Goal: Task Accomplishment & Management: Use online tool/utility

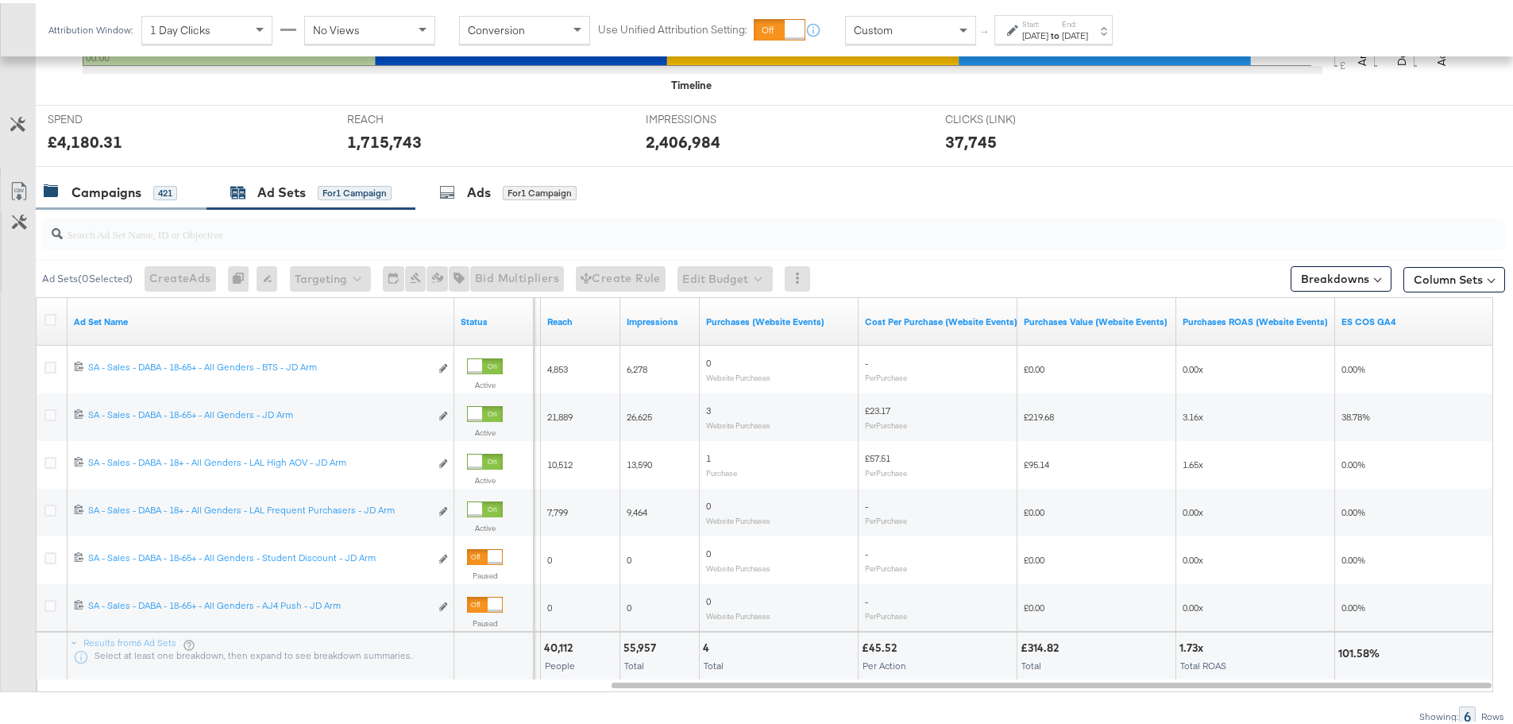
click at [73, 177] on div "Campaigns 421" at bounding box center [121, 189] width 171 height 34
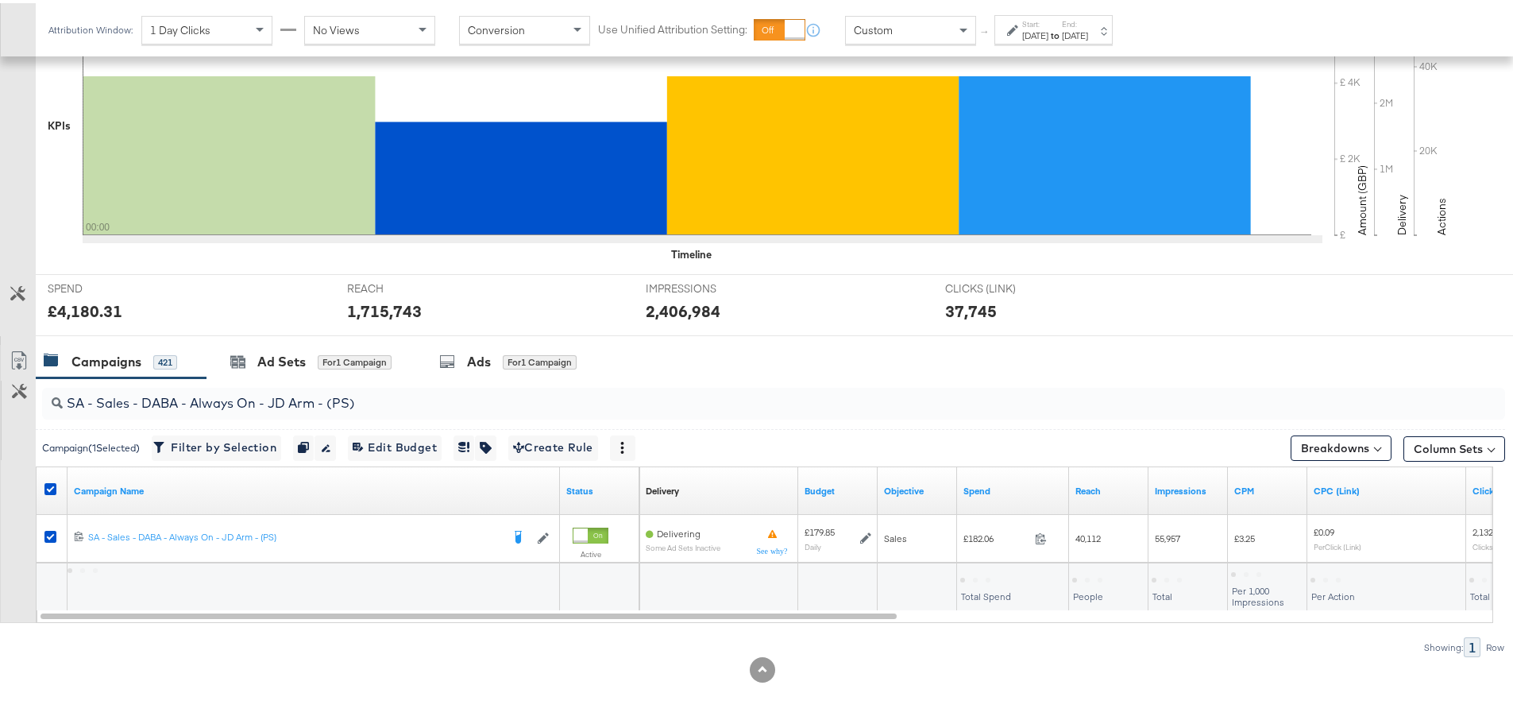
scroll to position [387, 0]
click at [49, 484] on icon at bounding box center [50, 486] width 12 height 12
click at [0, 0] on input "checkbox" at bounding box center [0, 0] width 0 height 0
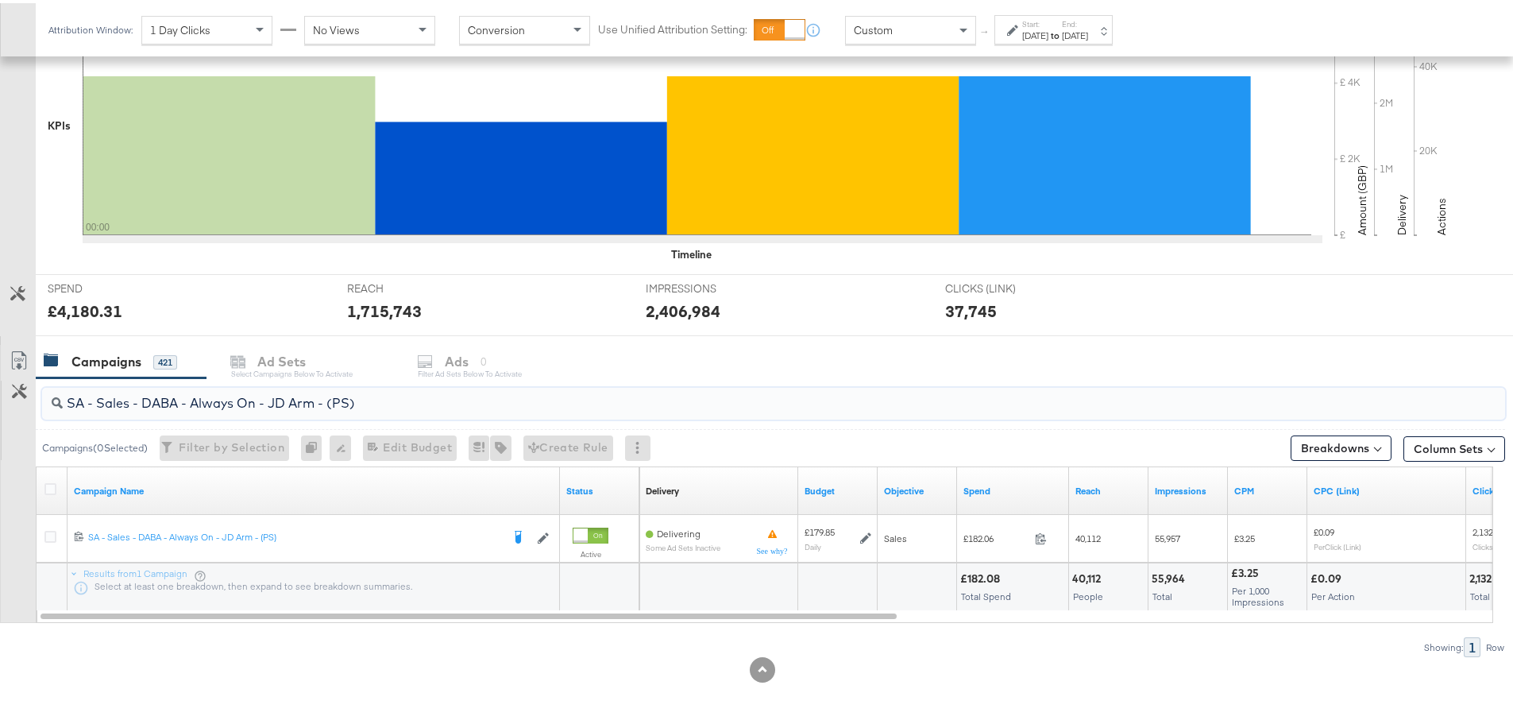
drag, startPoint x: 397, startPoint y: 400, endPoint x: 44, endPoint y: 385, distance: 353.9
click at [44, 385] on div "SA - Sales - DABA - Always On - JD Arm - (PS)" at bounding box center [773, 401] width 1463 height 32
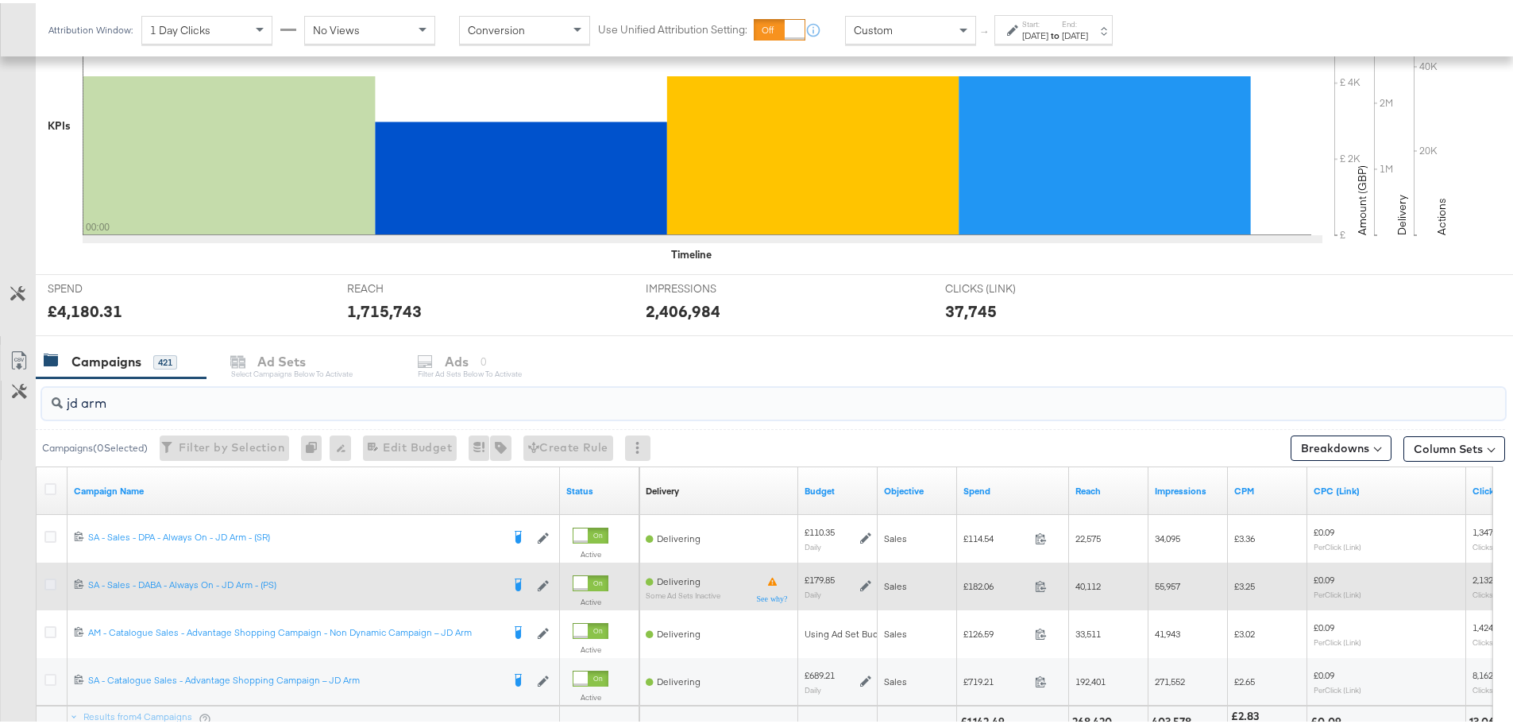
type input "jd arm"
click at [50, 579] on icon at bounding box center [50, 581] width 12 height 12
click at [0, 0] on input "checkbox" at bounding box center [0, 0] width 0 height 0
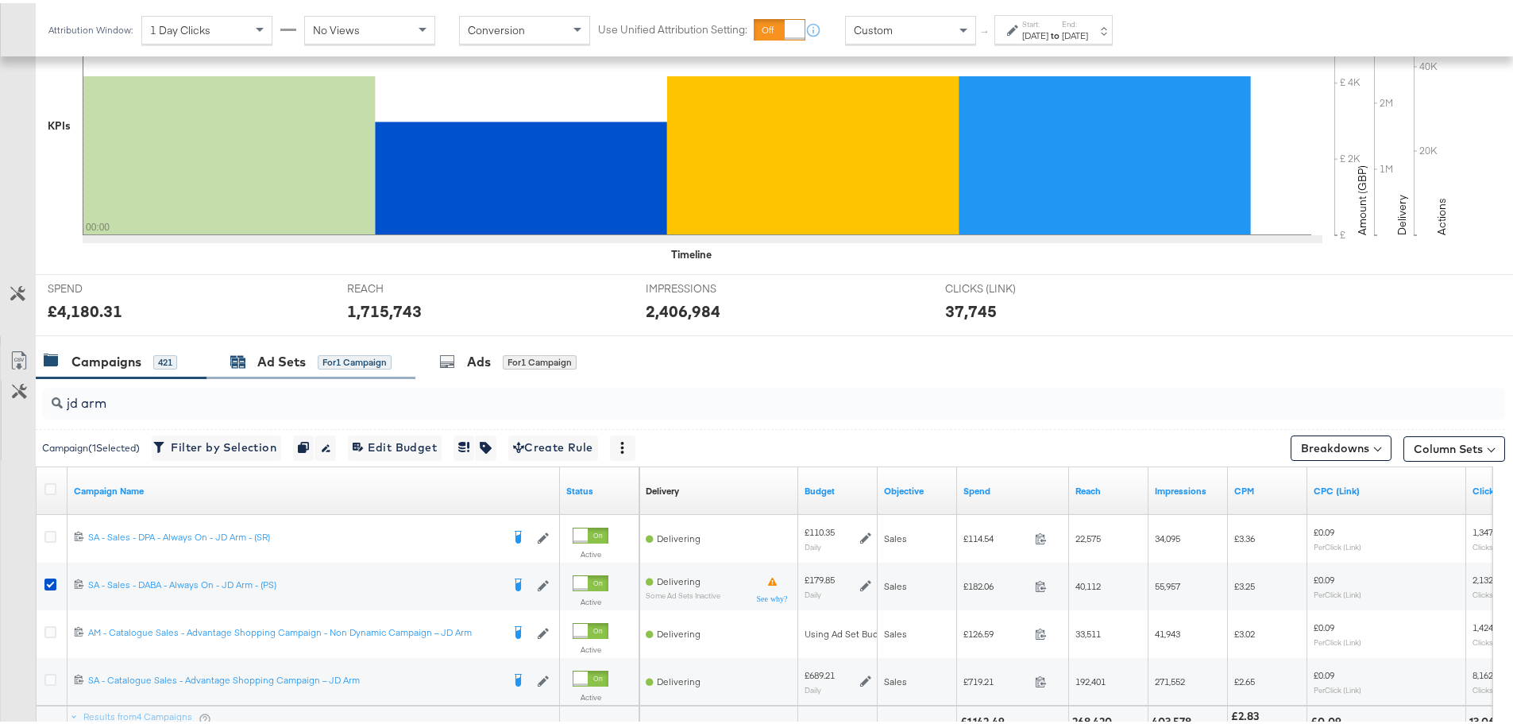
click at [284, 361] on div "Ad Sets" at bounding box center [281, 359] width 48 height 18
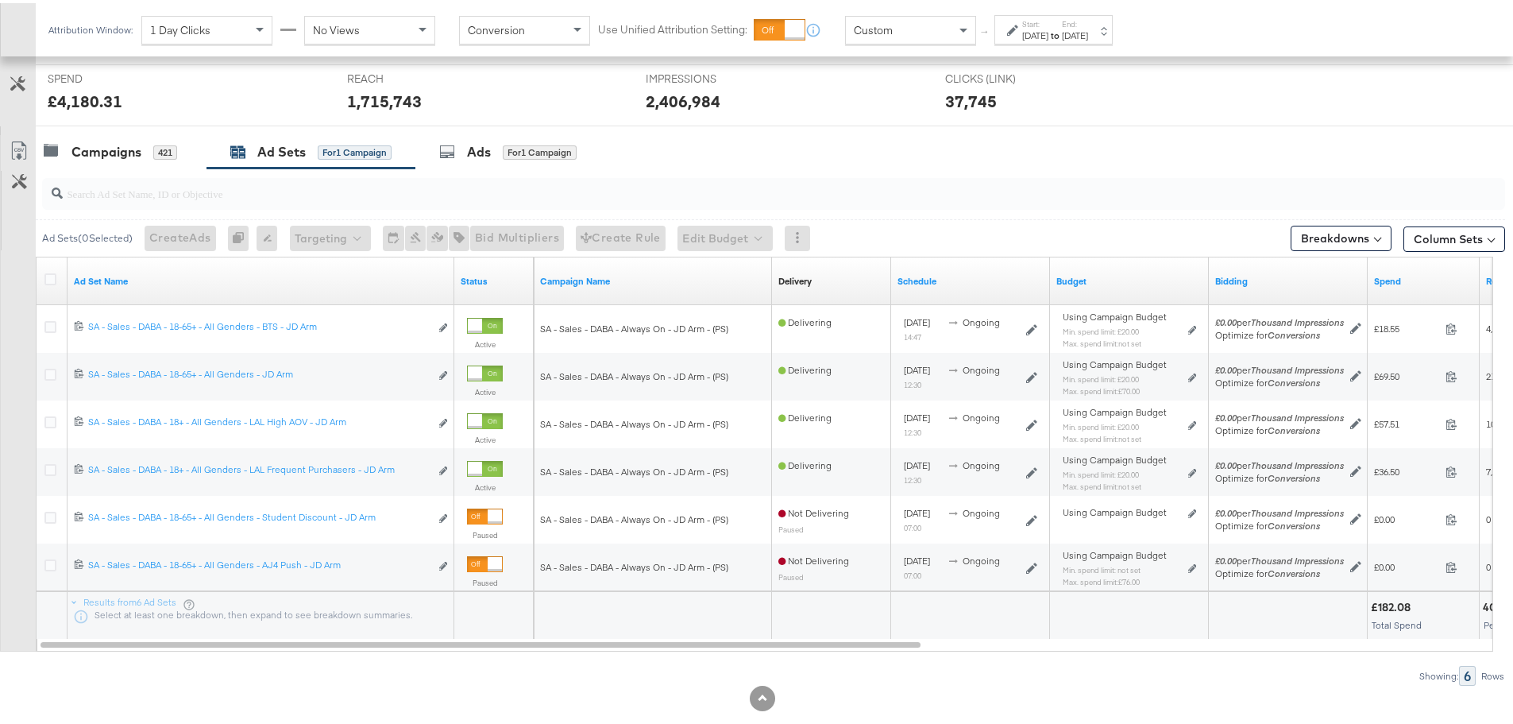
scroll to position [625, 0]
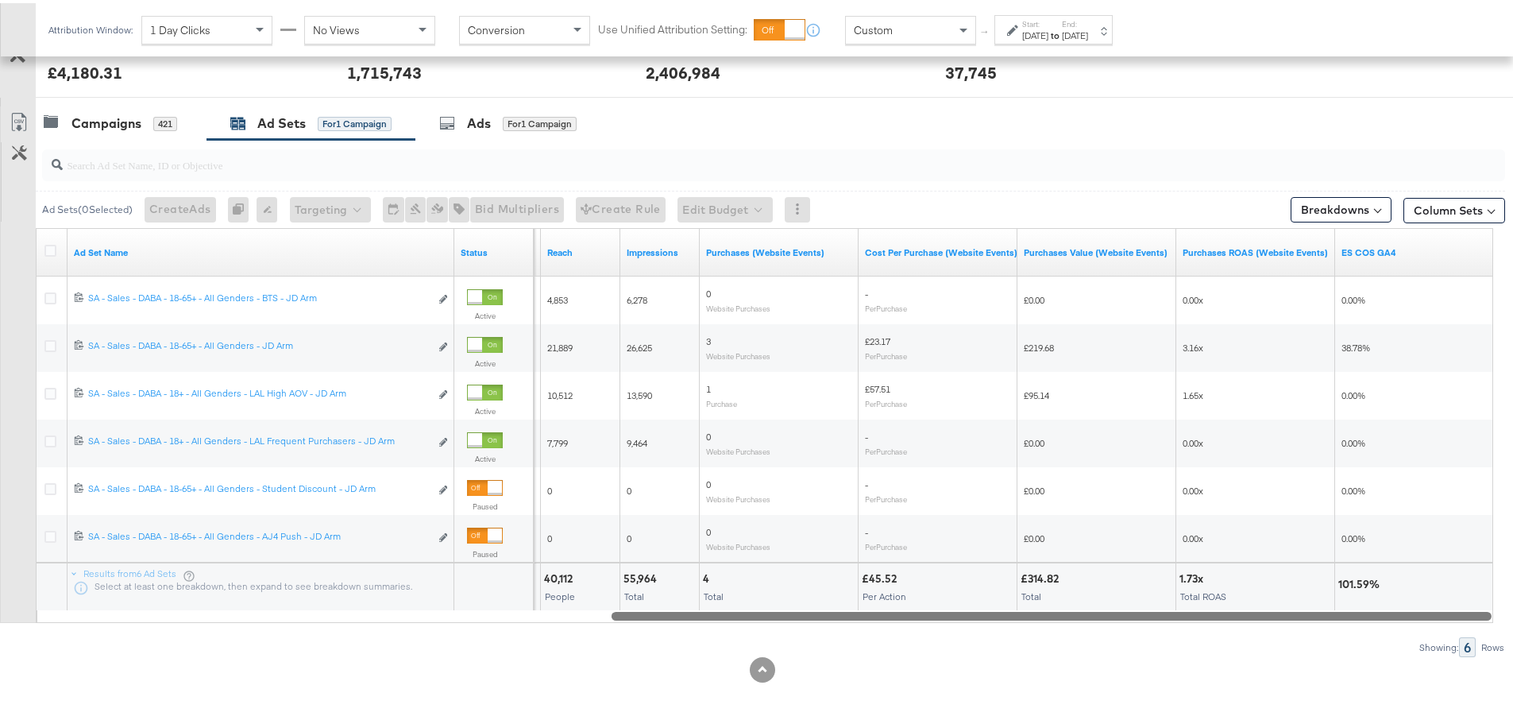
drag, startPoint x: 711, startPoint y: 616, endPoint x: 1476, endPoint y: 624, distance: 765.1
click at [1476, 624] on div "Ad Sets ( 0 Selected) Create Ads At least one ad set must be selected 0 Rename …" at bounding box center [752, 395] width 1505 height 517
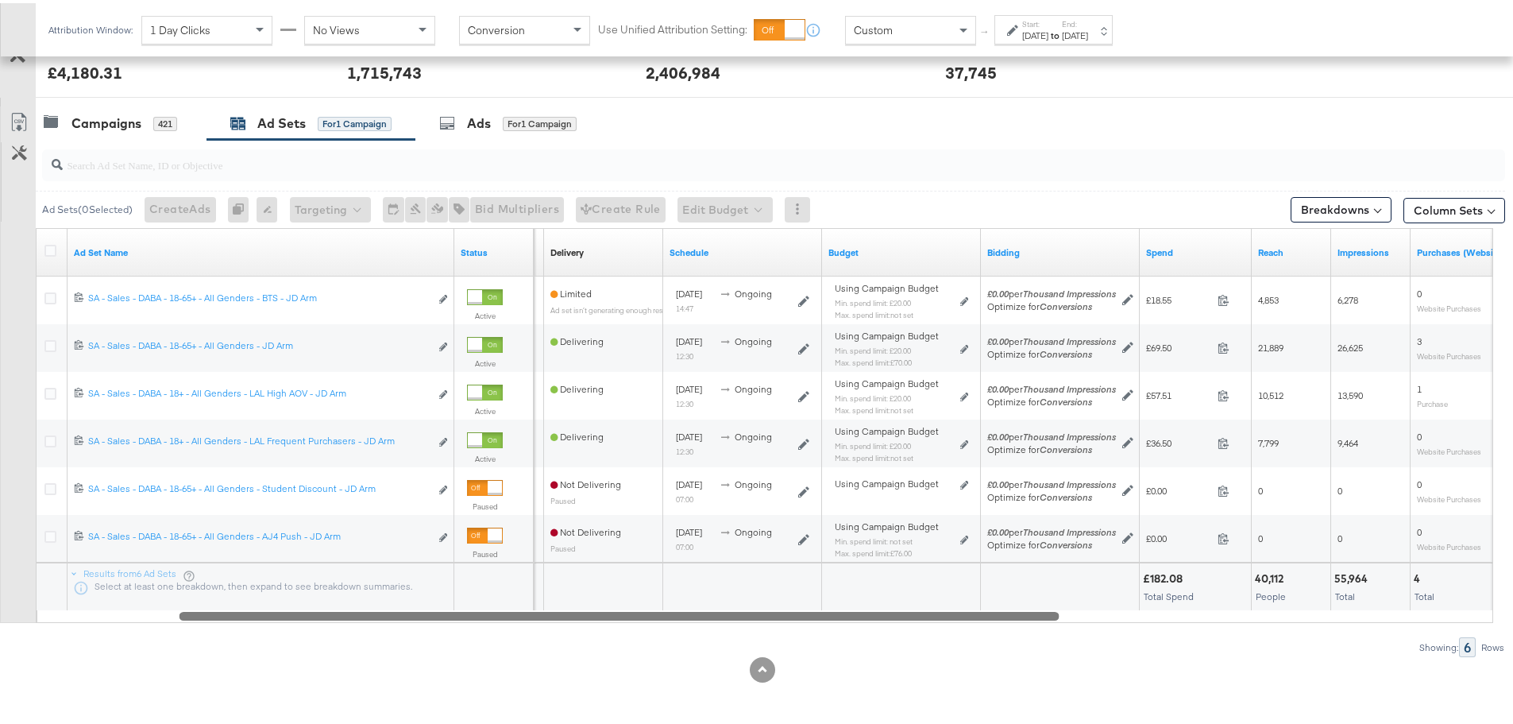
drag, startPoint x: 1279, startPoint y: 610, endPoint x: 1094, endPoint y: 623, distance: 185.5
click at [1094, 623] on div "Ad Sets ( 0 Selected) Create Ads At least one ad set must be selected 0 Rename …" at bounding box center [752, 395] width 1505 height 517
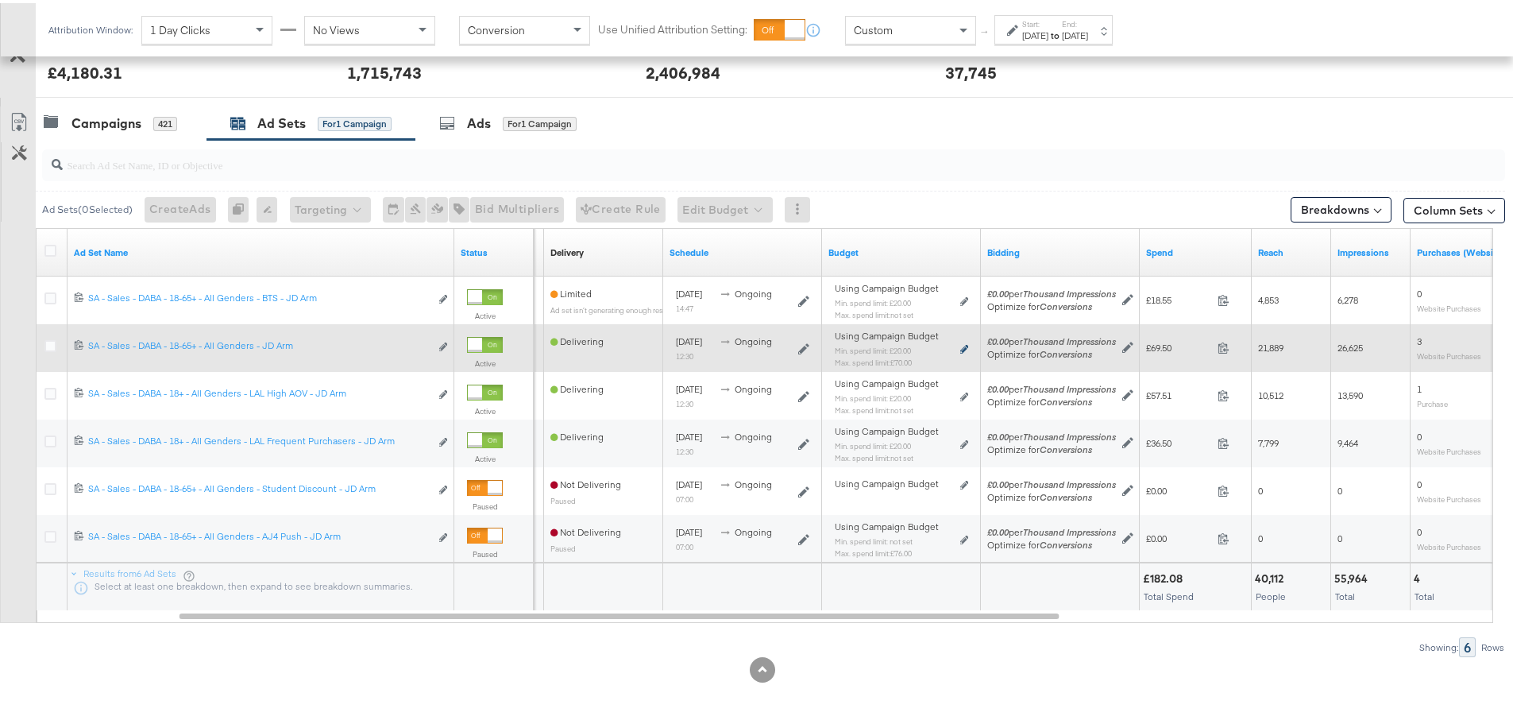
click at [966, 347] on icon at bounding box center [964, 346] width 8 height 9
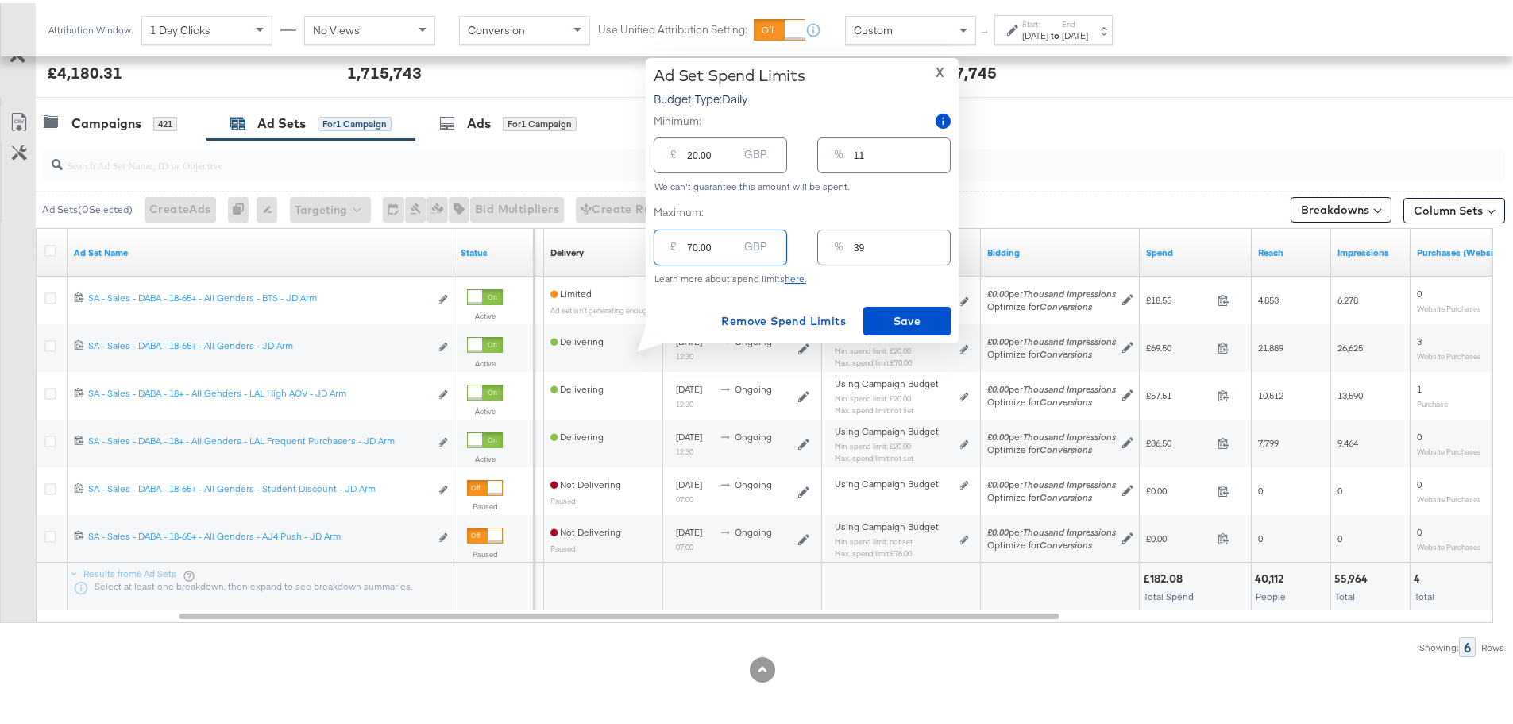
drag, startPoint x: 700, startPoint y: 250, endPoint x: 614, endPoint y: 240, distance: 86.4
click at [665, 257] on div "£ 70.00 GBP" at bounding box center [720, 244] width 133 height 36
type input "1"
type input "10"
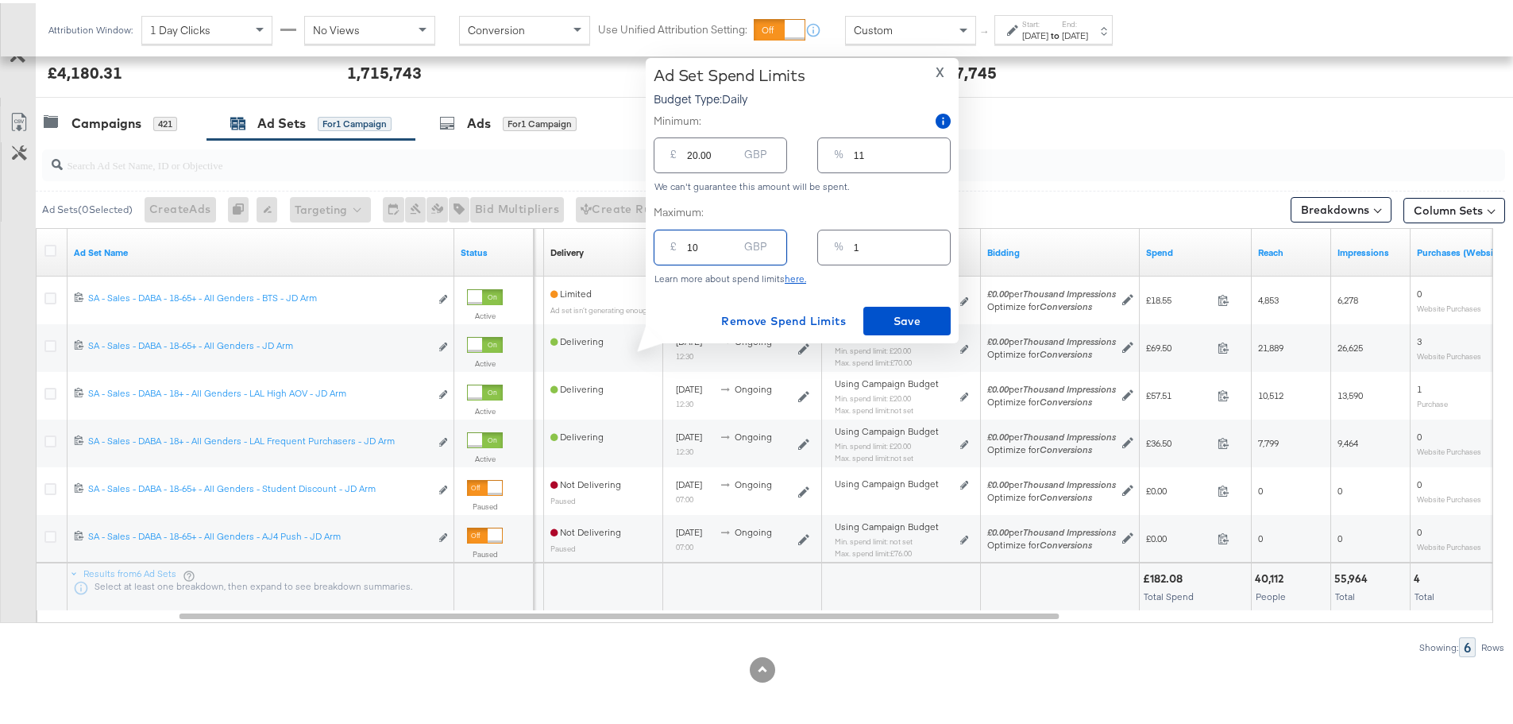
type input "6"
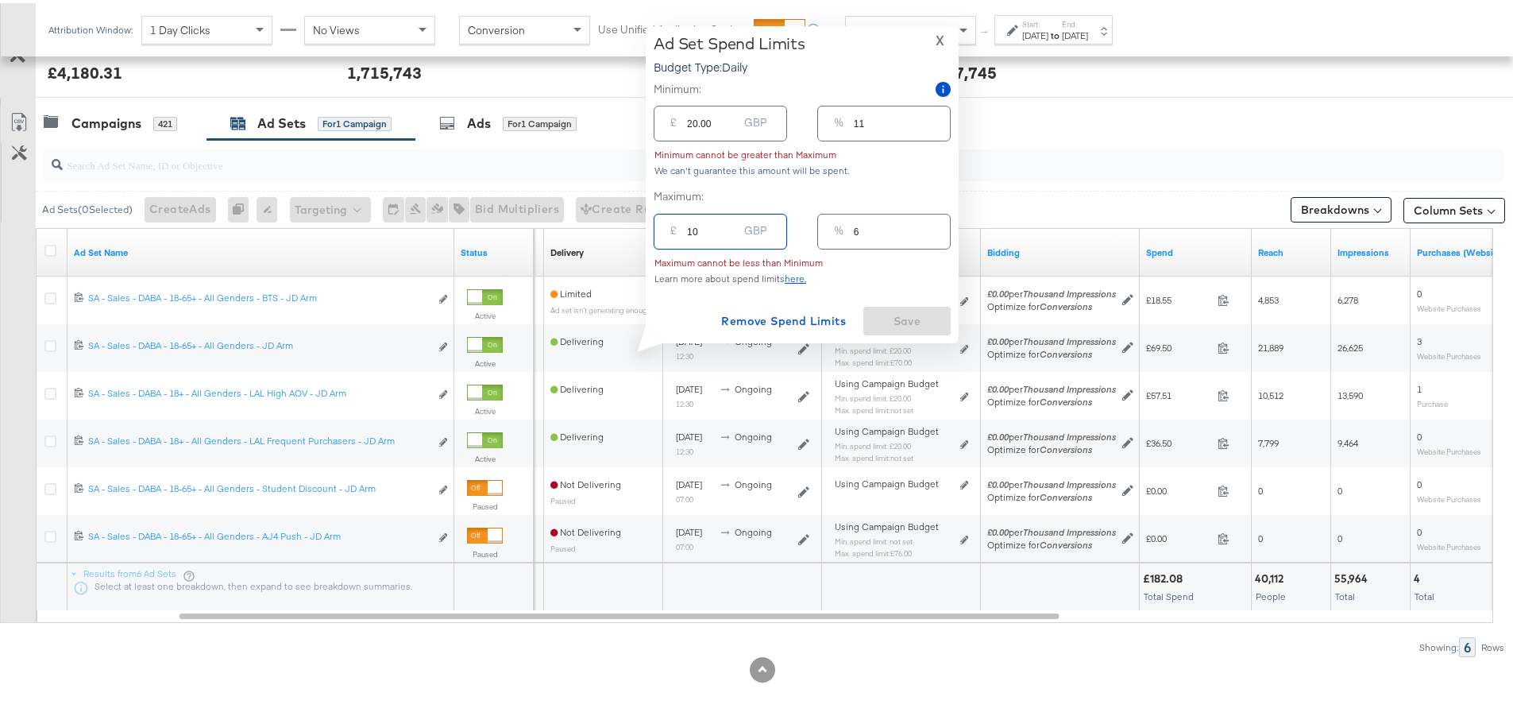
type input "100"
type input "56"
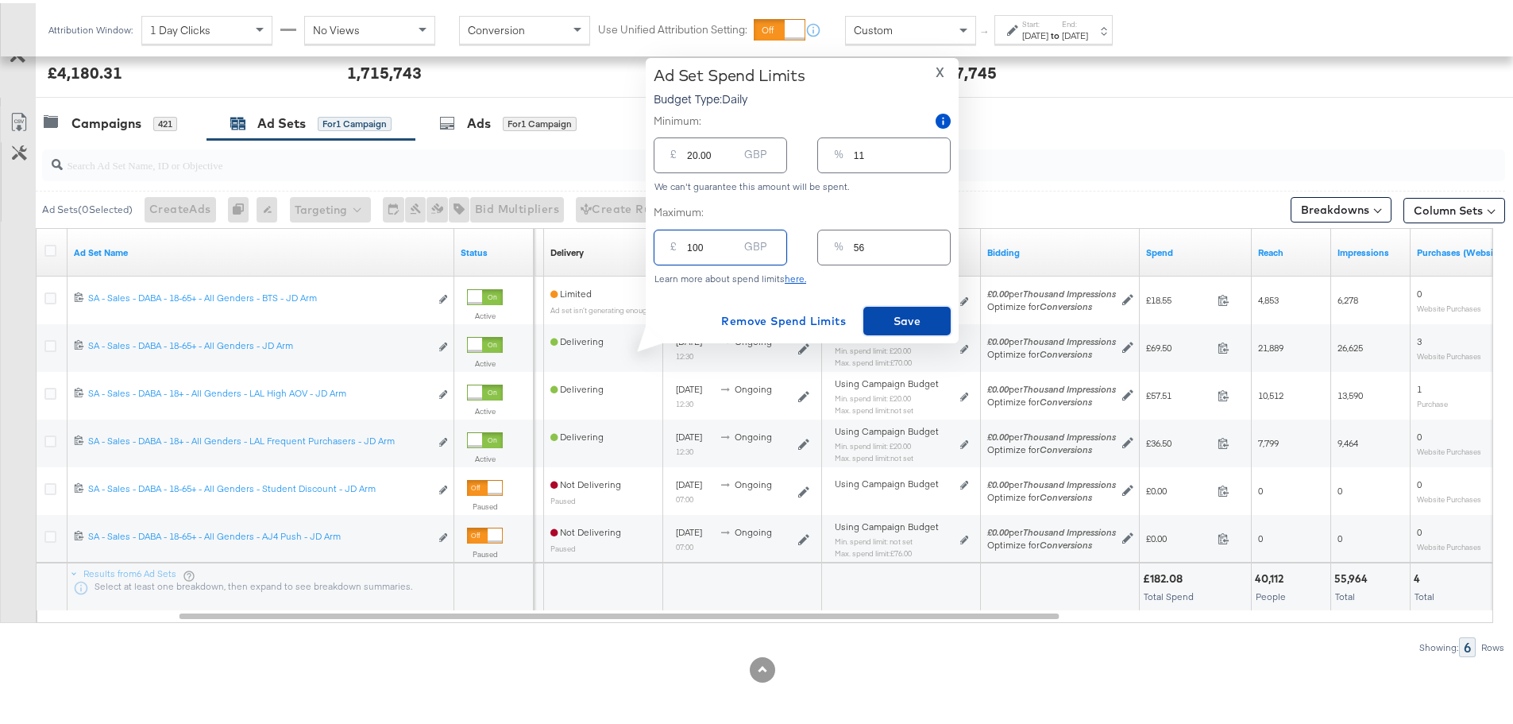
type input "100.00"
click at [924, 316] on span "Save" at bounding box center [907, 318] width 75 height 20
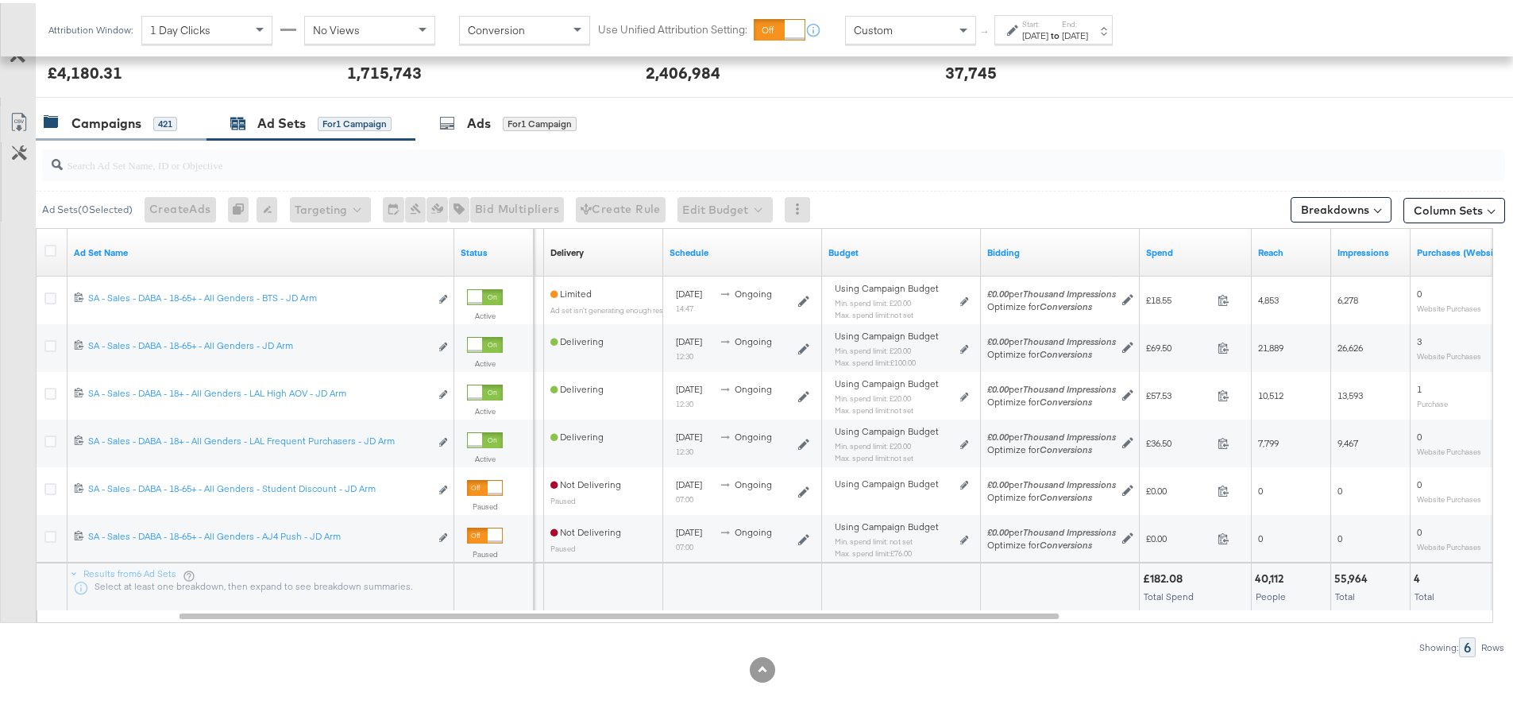
click at [175, 115] on div "421" at bounding box center [165, 121] width 24 height 14
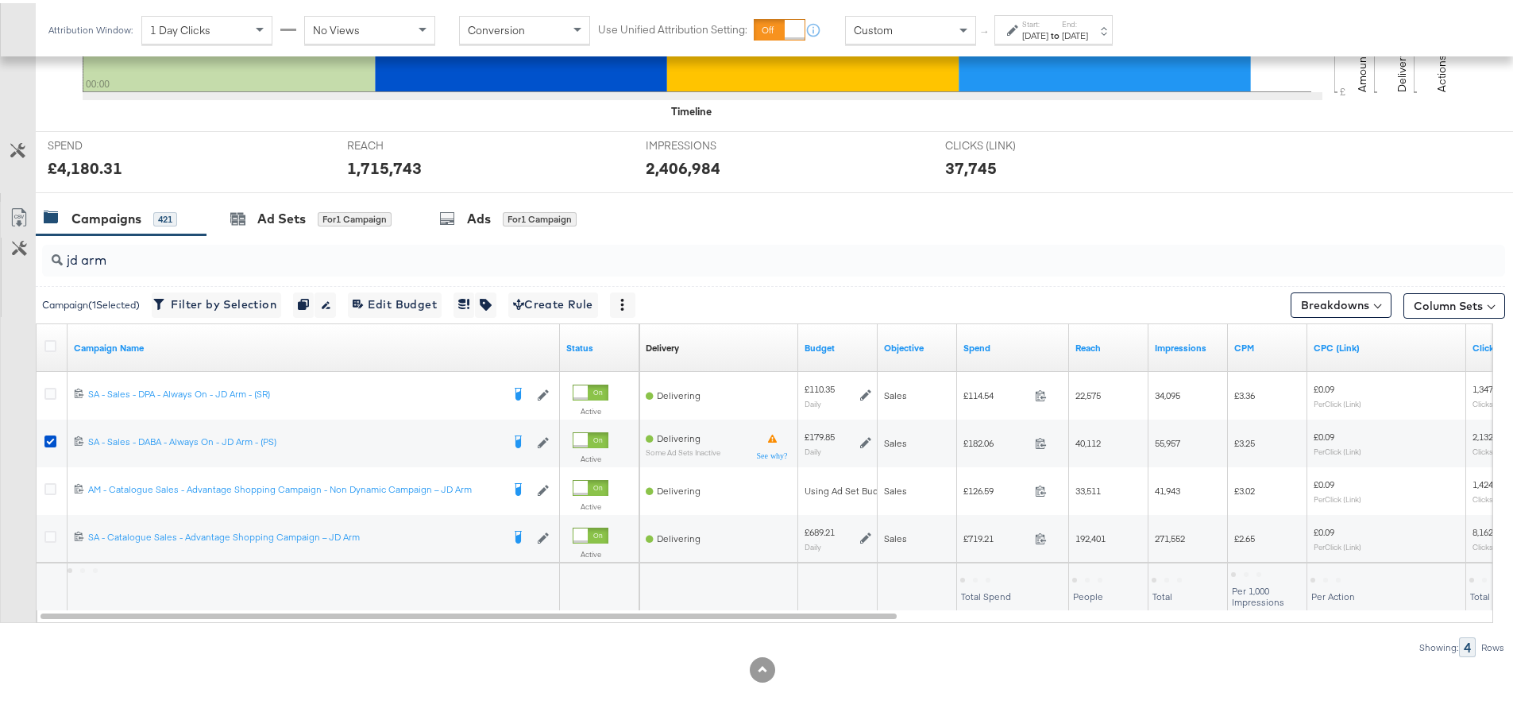
scroll to position [530, 0]
click at [330, 218] on div "for 1 Campaign" at bounding box center [355, 216] width 74 height 14
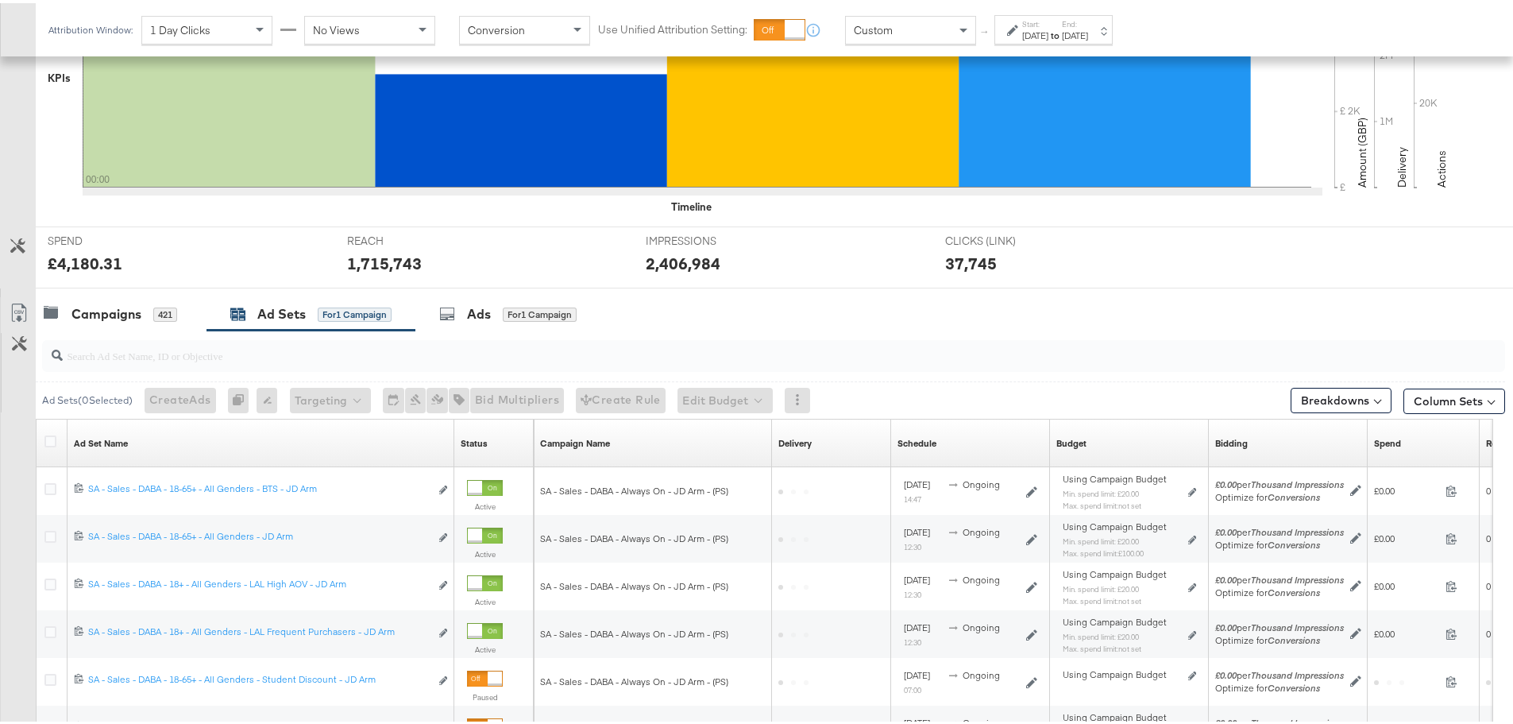
scroll to position [625, 0]
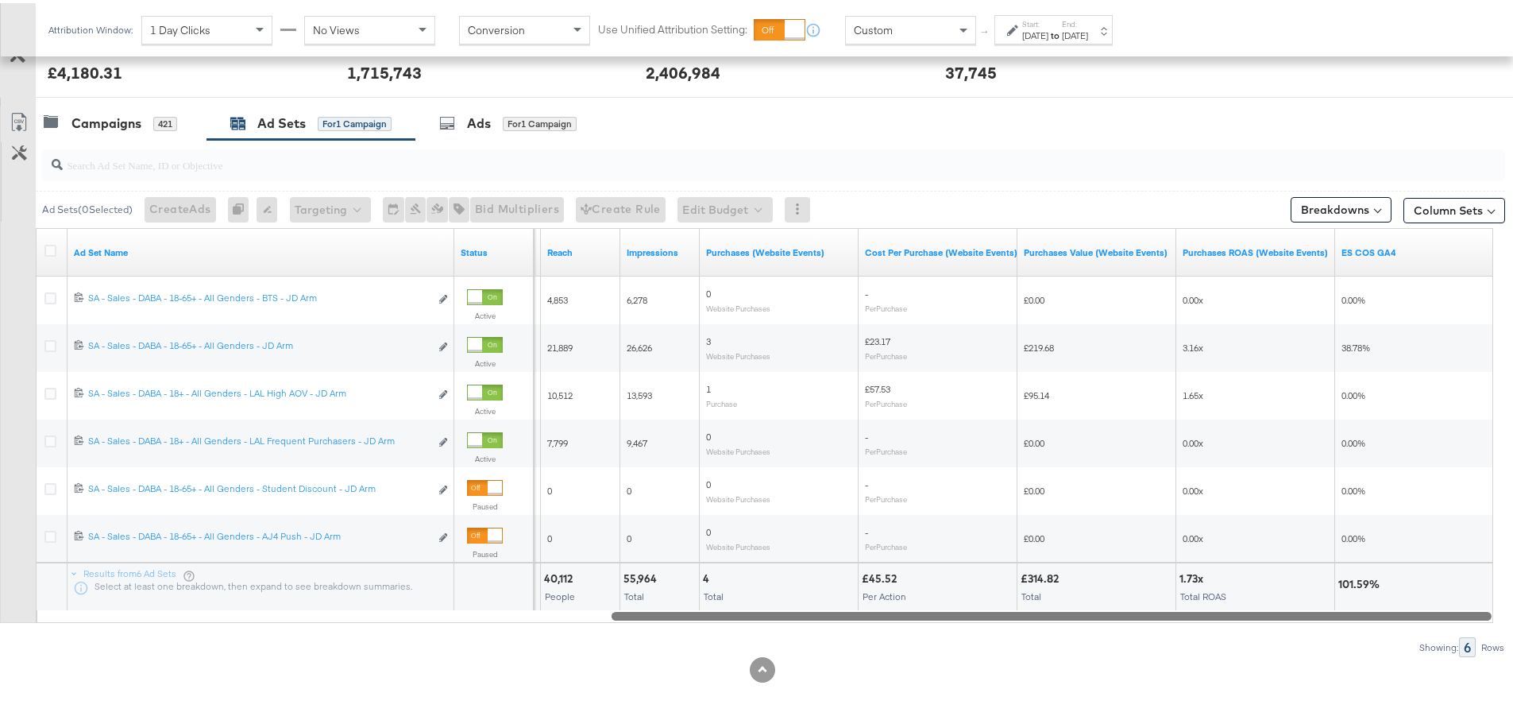
drag, startPoint x: 729, startPoint y: 611, endPoint x: 1447, endPoint y: 617, distance: 718.2
click at [1447, 617] on div at bounding box center [1052, 612] width 880 height 14
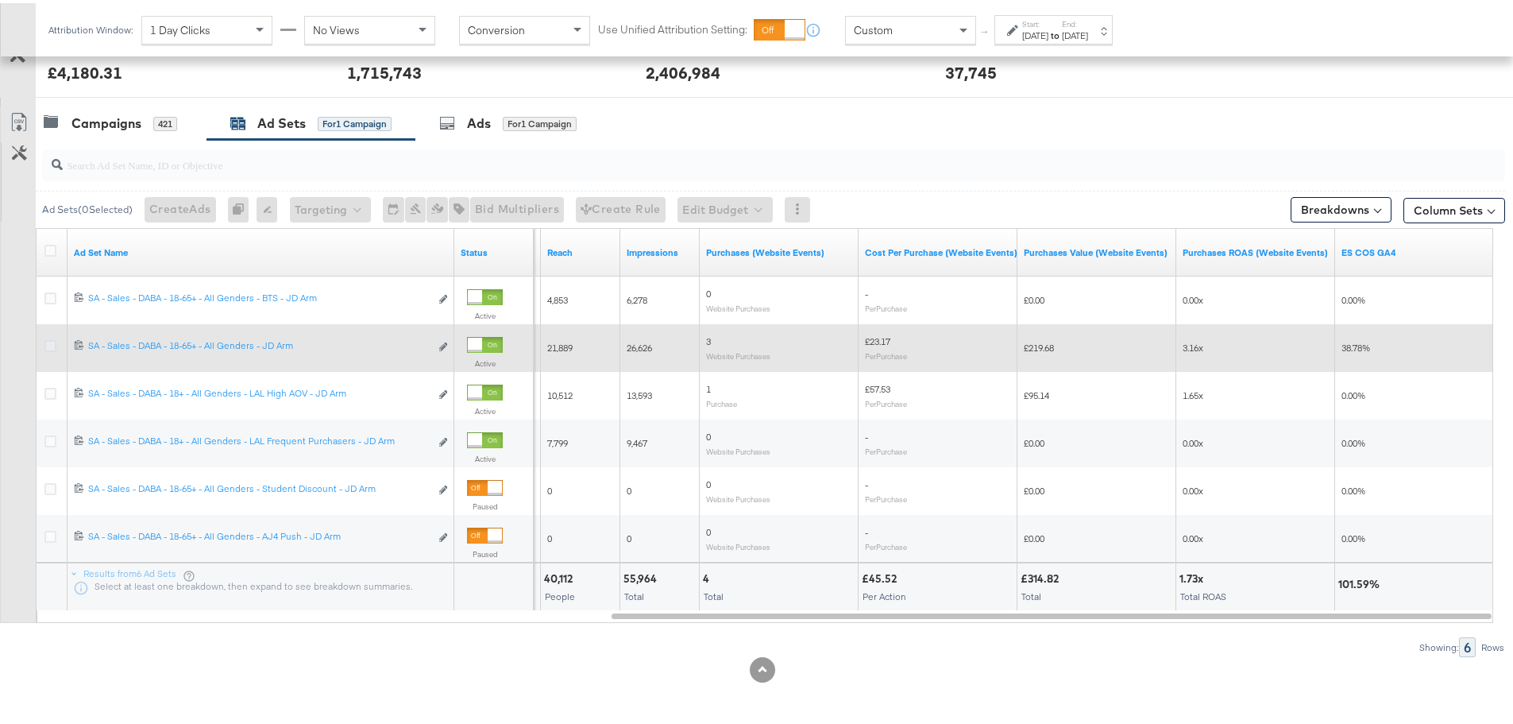
click at [51, 345] on icon at bounding box center [50, 343] width 12 height 12
click at [0, 0] on input "checkbox" at bounding box center [0, 0] width 0 height 0
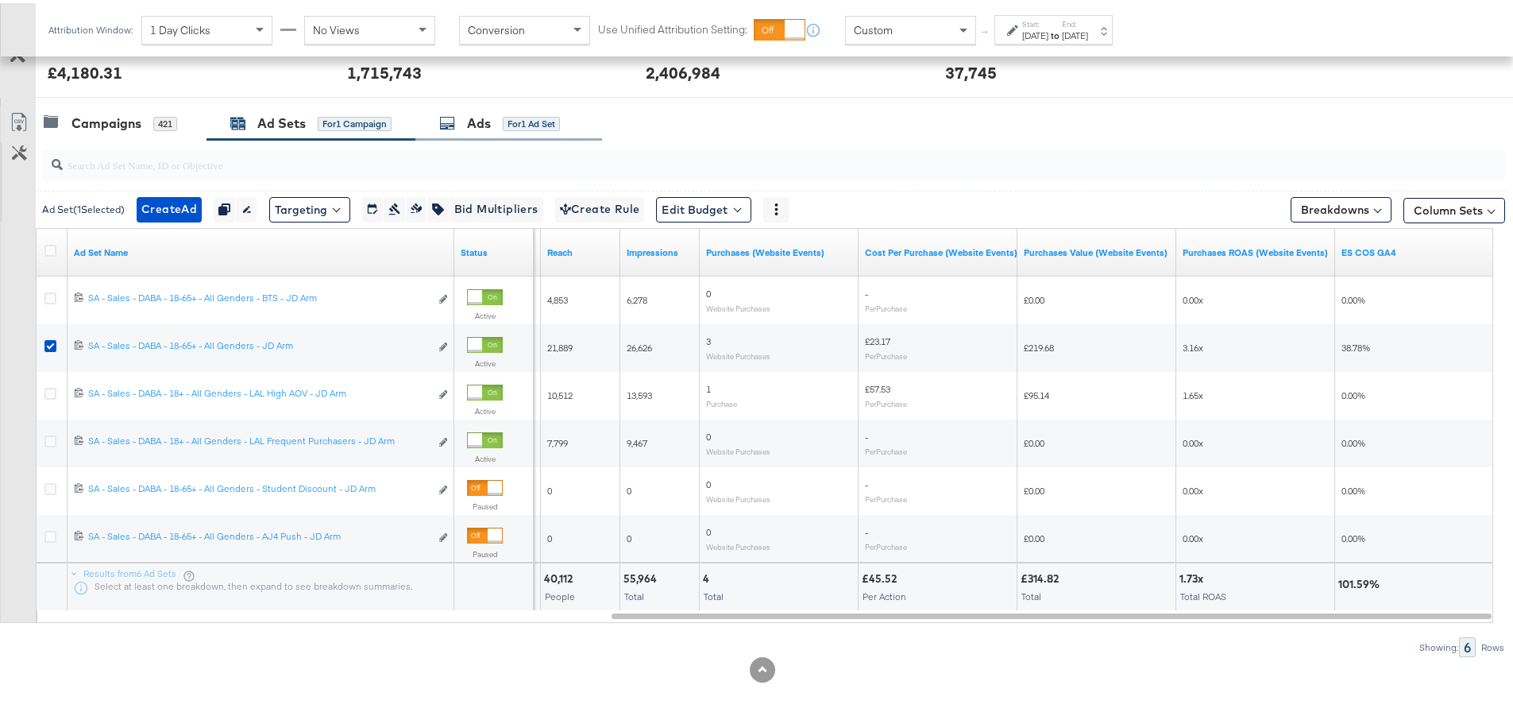
click at [501, 115] on div "Ads for 1 Ad Set" at bounding box center [499, 120] width 121 height 18
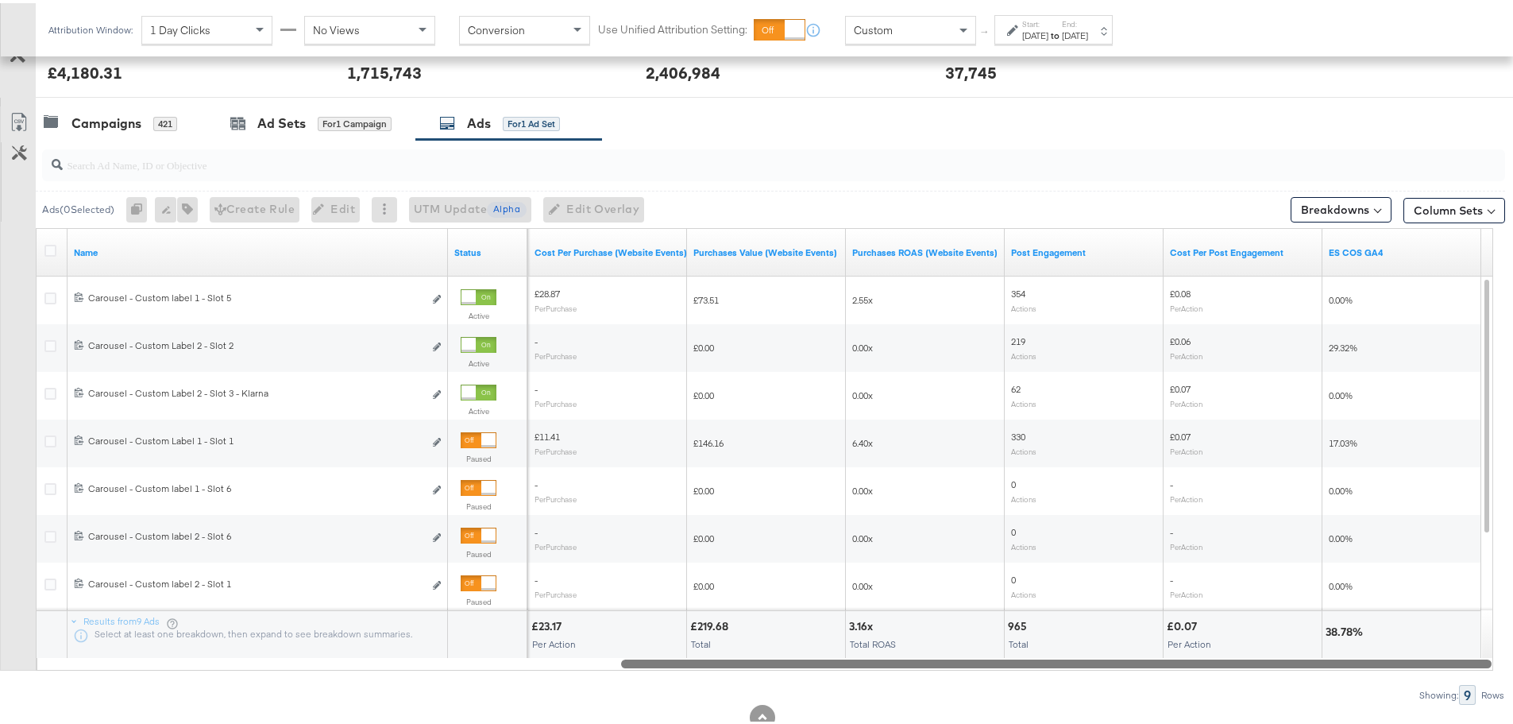
drag, startPoint x: 565, startPoint y: 659, endPoint x: 1416, endPoint y: 657, distance: 850.8
click at [1416, 657] on div at bounding box center [1056, 660] width 871 height 14
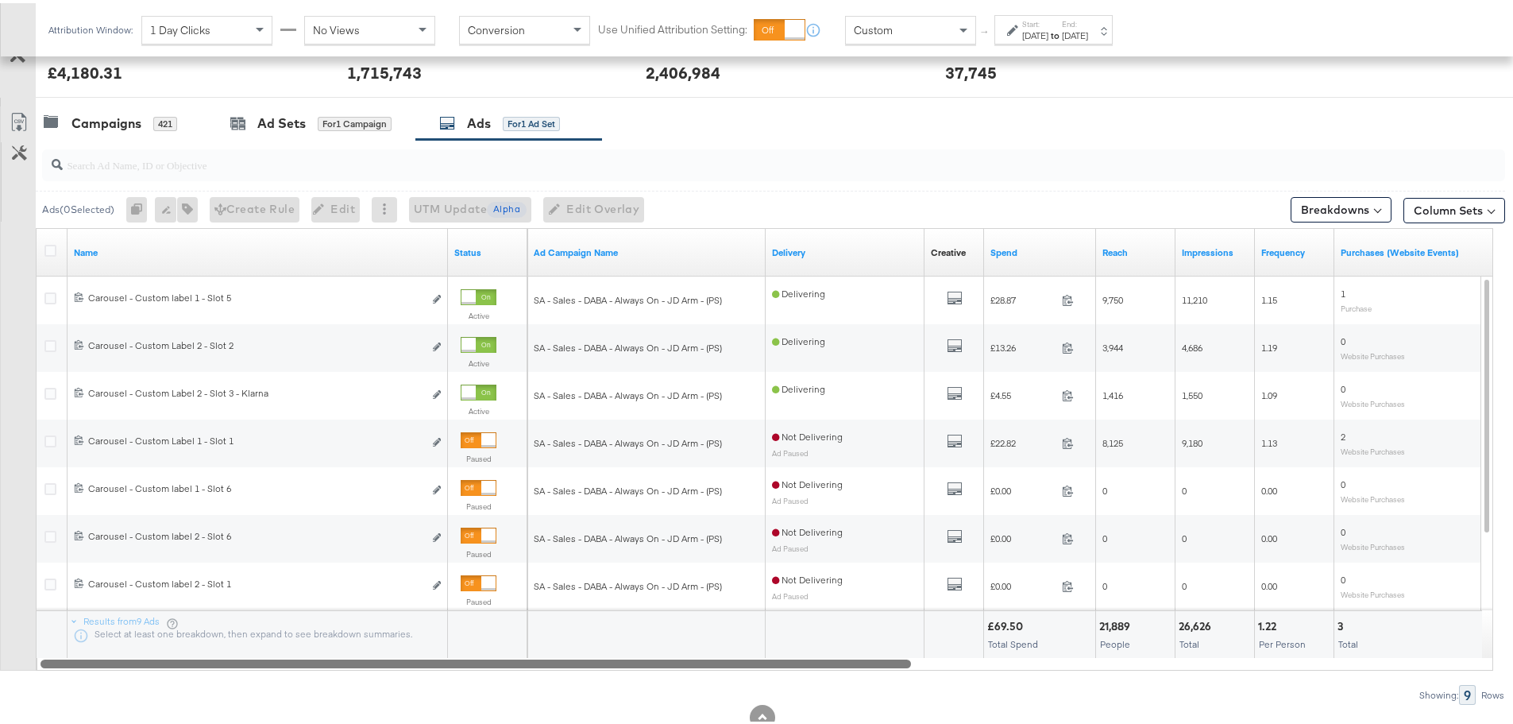
drag, startPoint x: 972, startPoint y: 659, endPoint x: 278, endPoint y: 686, distance: 694.8
click at [278, 686] on div "Ads ( 0 Selected) 0 Rename 0 ads Tags for 0 campaigns Create Rule Edit 0 ads Ed…" at bounding box center [752, 419] width 1505 height 565
drag, startPoint x: 289, startPoint y: 659, endPoint x: 540, endPoint y: 632, distance: 252.5
click at [540, 632] on div "Name Status Ad Campaign Name Delivery Creative Sorting Unavailable Spend Reach …" at bounding box center [765, 446] width 1458 height 443
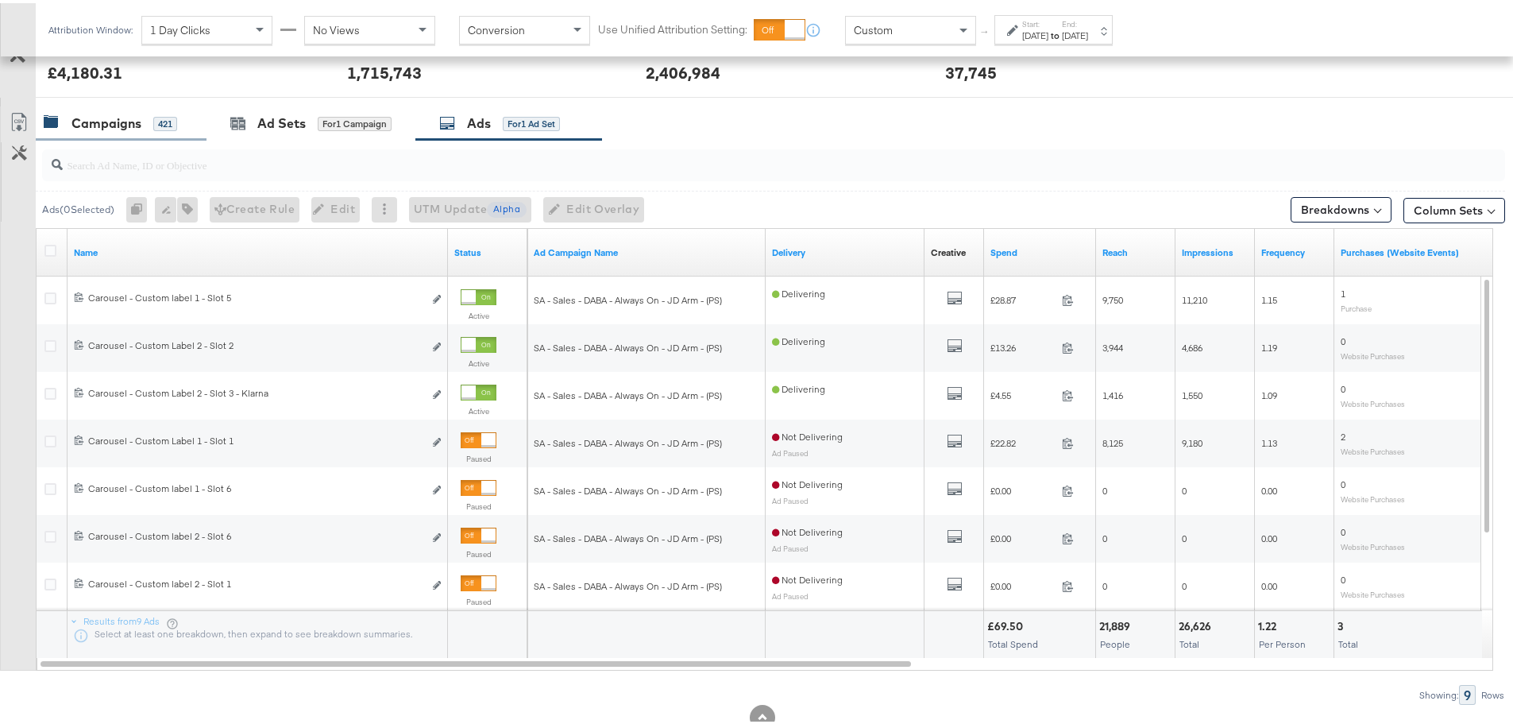
click at [95, 128] on div "Campaigns" at bounding box center [106, 120] width 70 height 18
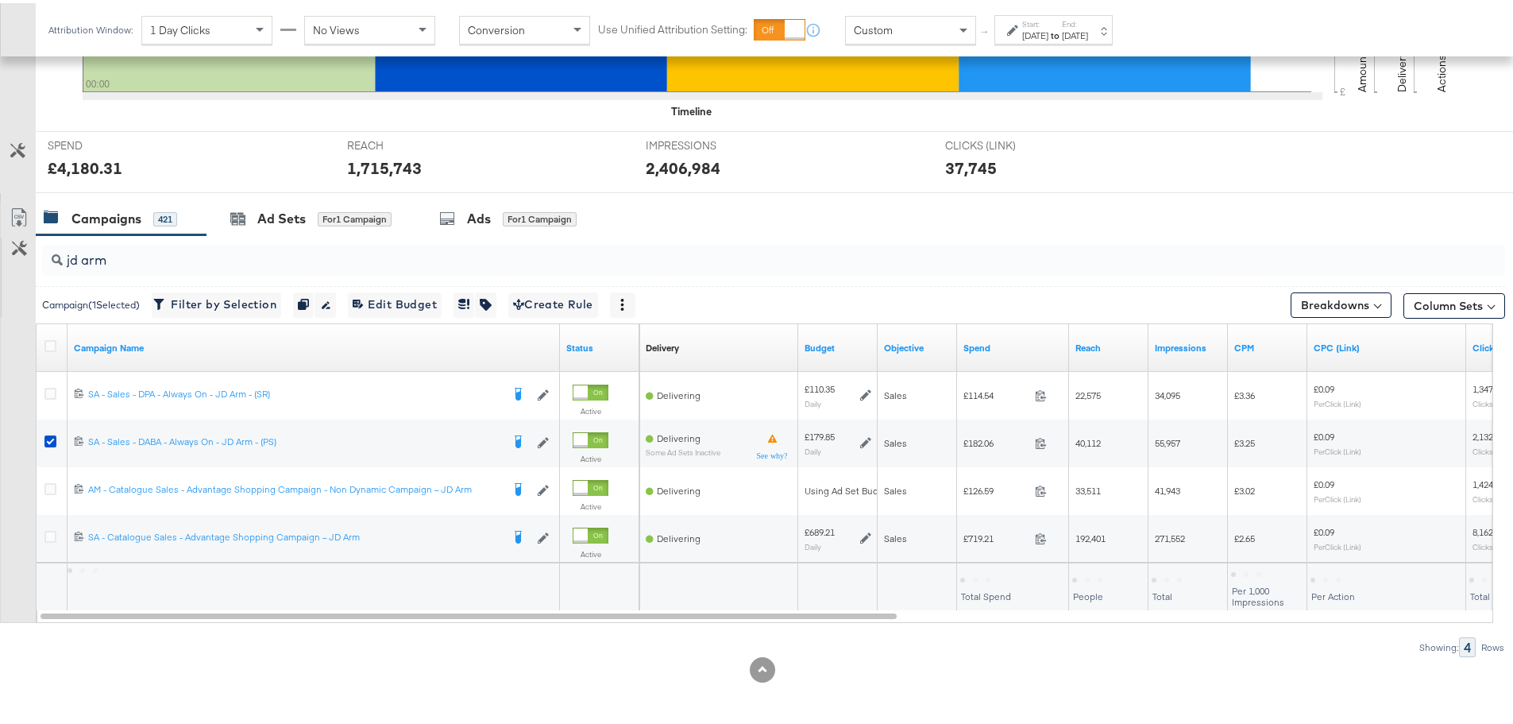
scroll to position [530, 0]
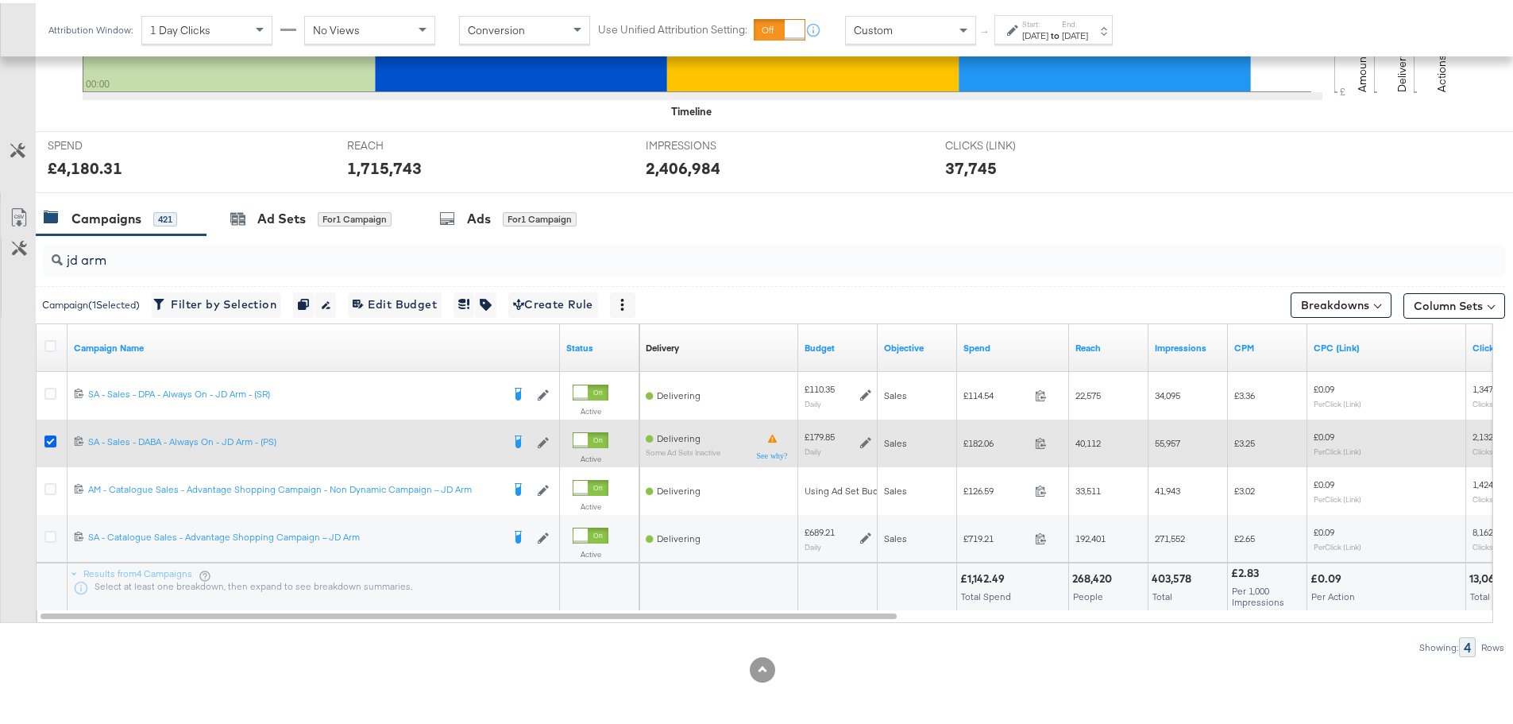
click at [47, 436] on icon at bounding box center [50, 438] width 12 height 12
click at [0, 0] on input "checkbox" at bounding box center [0, 0] width 0 height 0
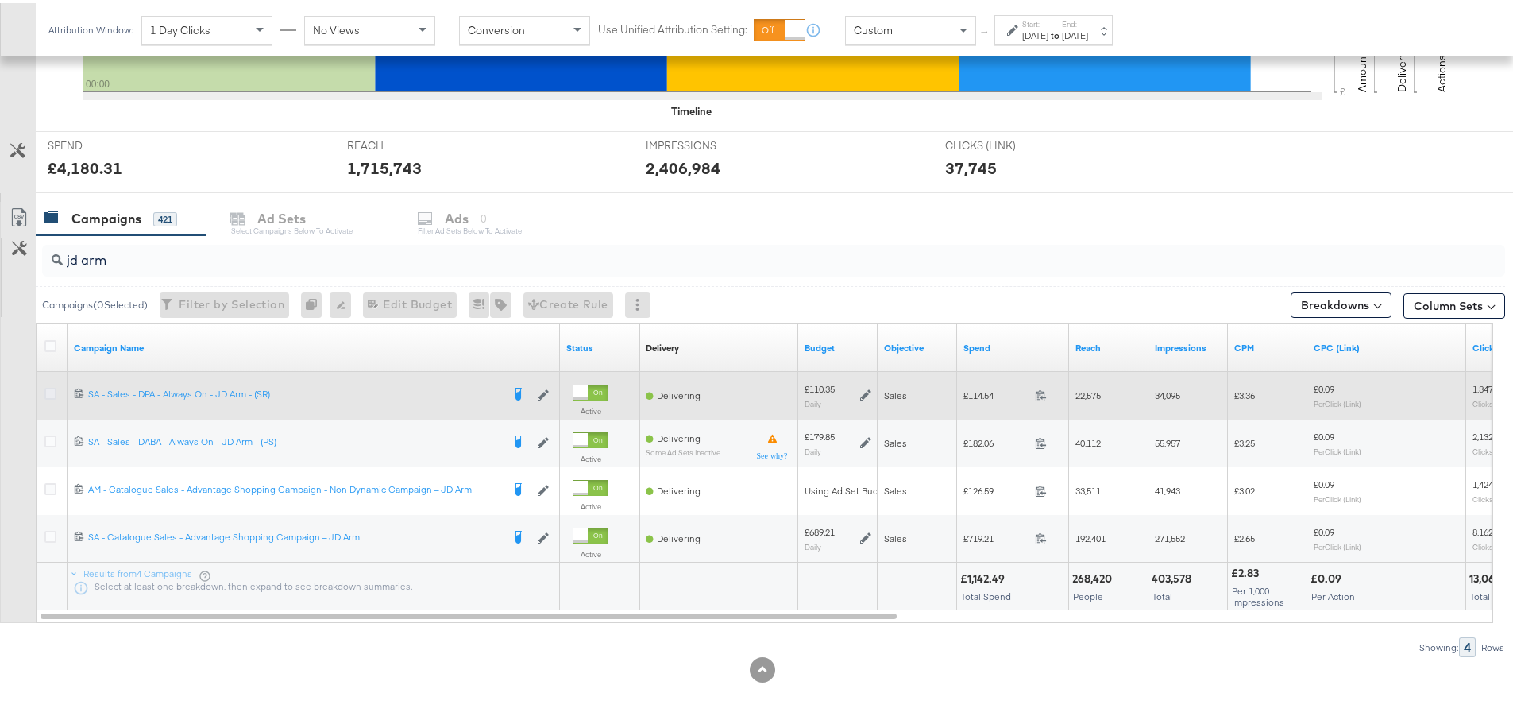
click at [48, 393] on icon at bounding box center [50, 391] width 12 height 12
click at [0, 0] on input "checkbox" at bounding box center [0, 0] width 0 height 0
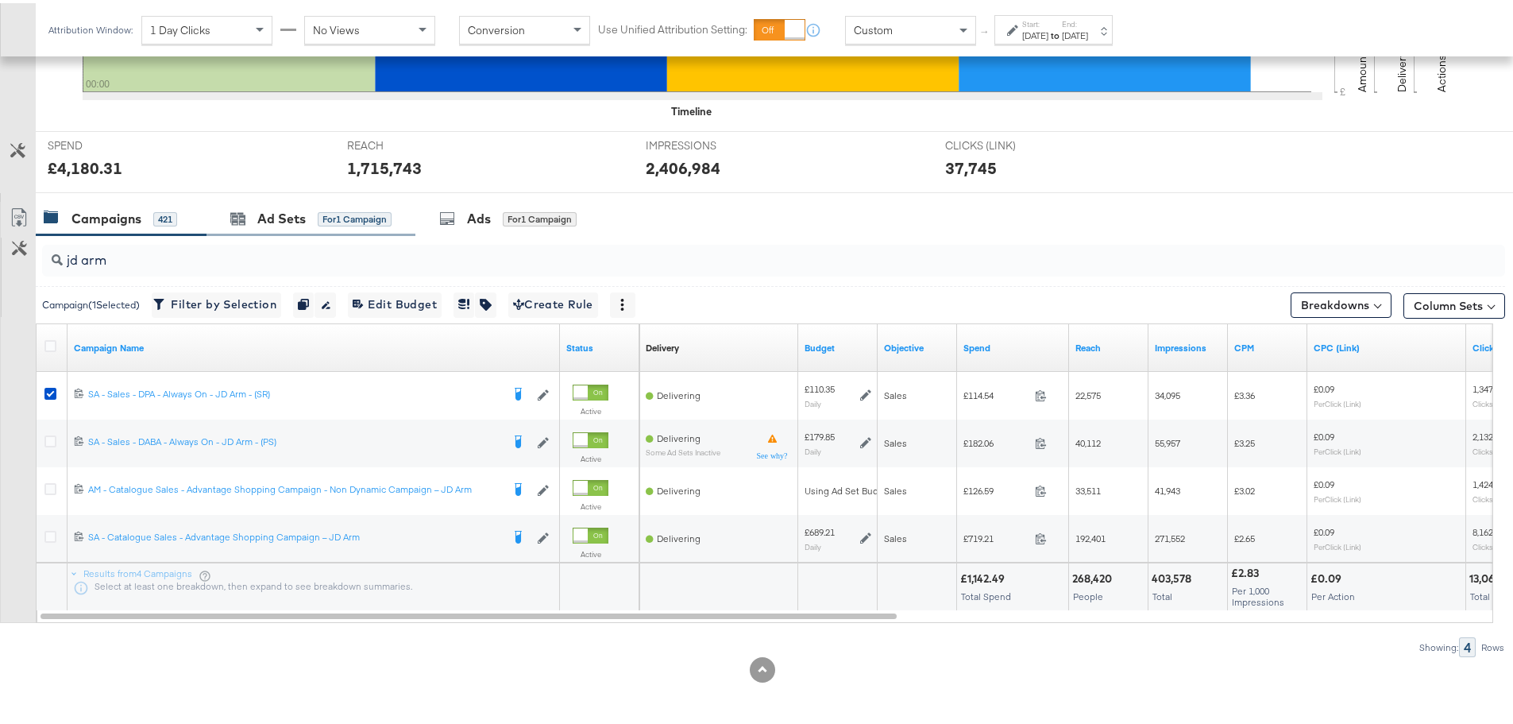
click at [296, 226] on div "Ad Sets for 1 Campaign" at bounding box center [311, 216] width 209 height 34
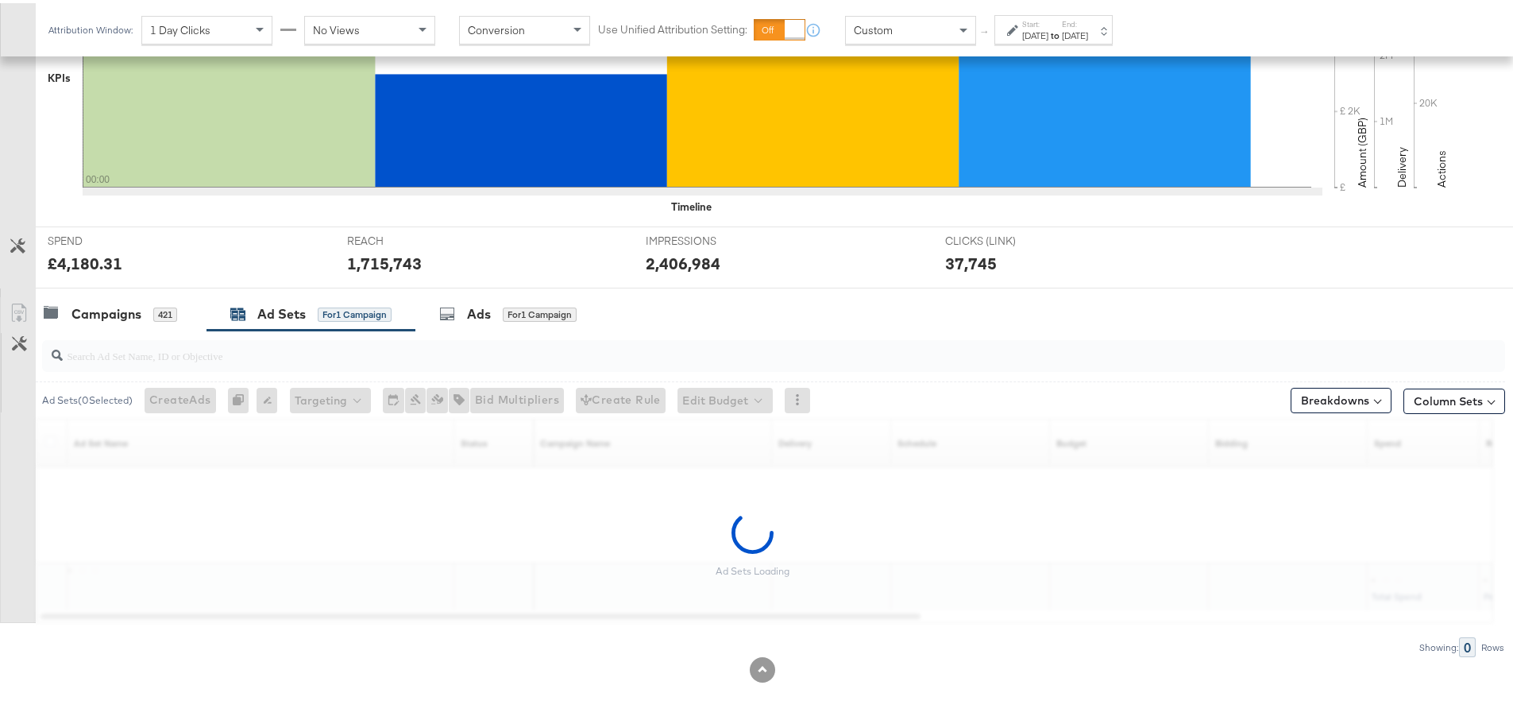
scroll to position [435, 0]
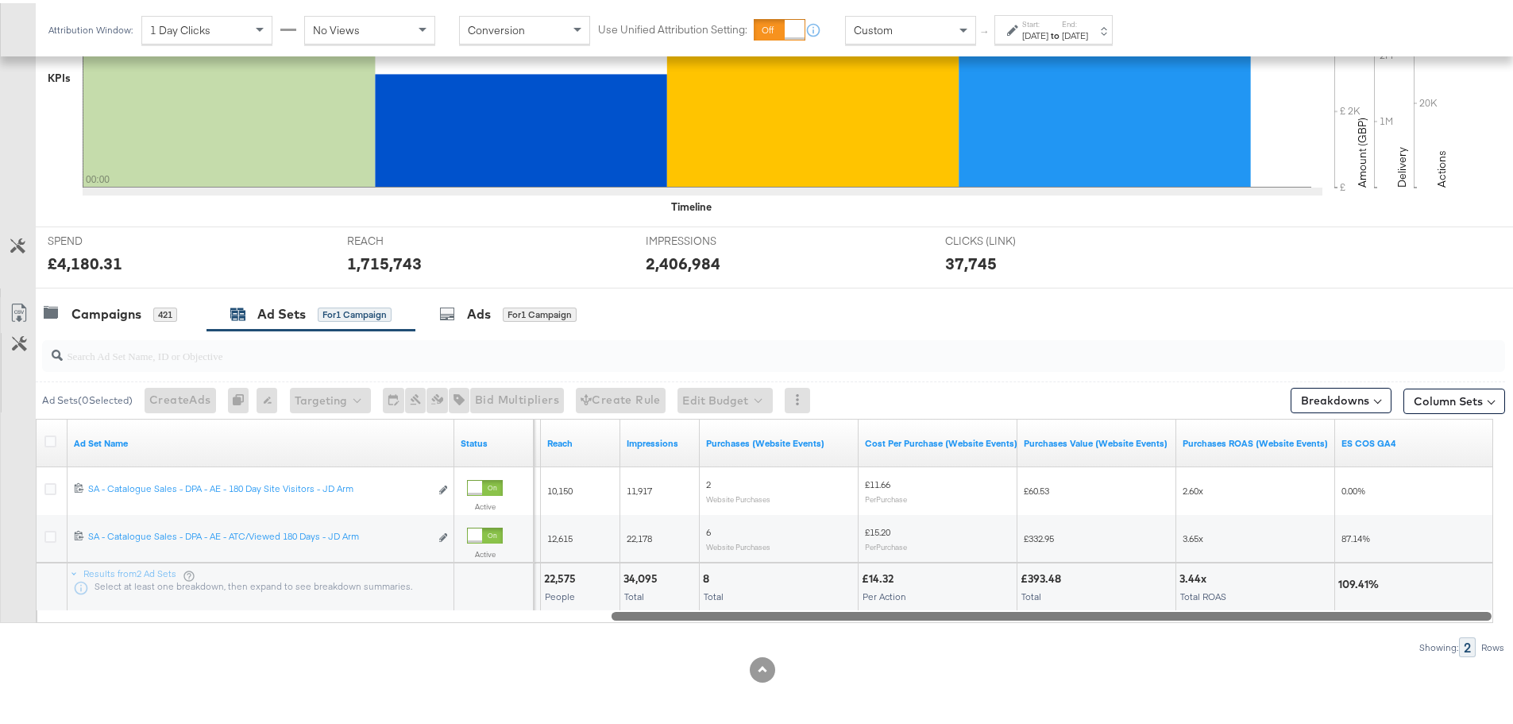
drag, startPoint x: 627, startPoint y: 613, endPoint x: 1420, endPoint y: 625, distance: 793.7
click at [1420, 625] on div "Ad Sets ( 0 Selected) Create Ads At least one ad set must be selected 0 Rename …" at bounding box center [752, 490] width 1505 height 327
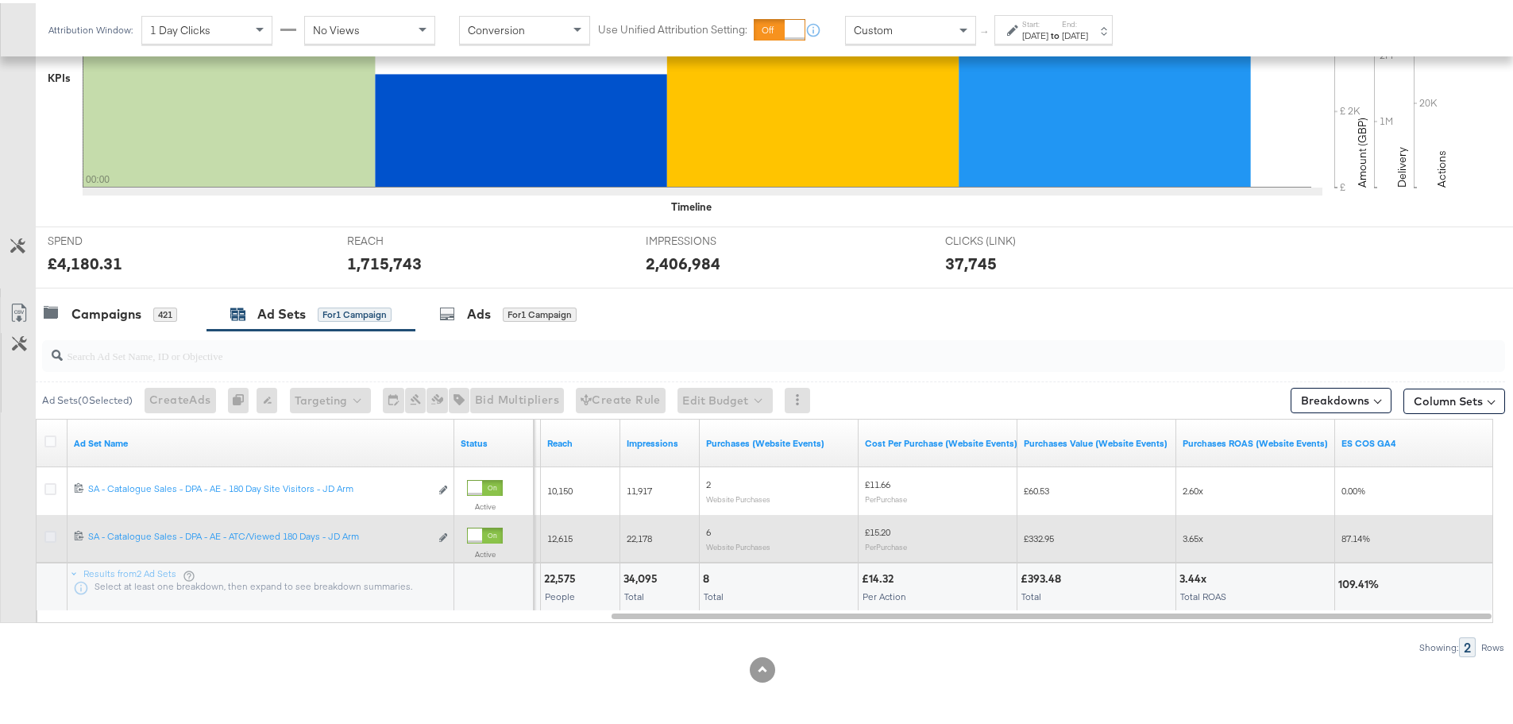
click at [52, 533] on icon at bounding box center [50, 534] width 12 height 12
click at [0, 0] on input "checkbox" at bounding box center [0, 0] width 0 height 0
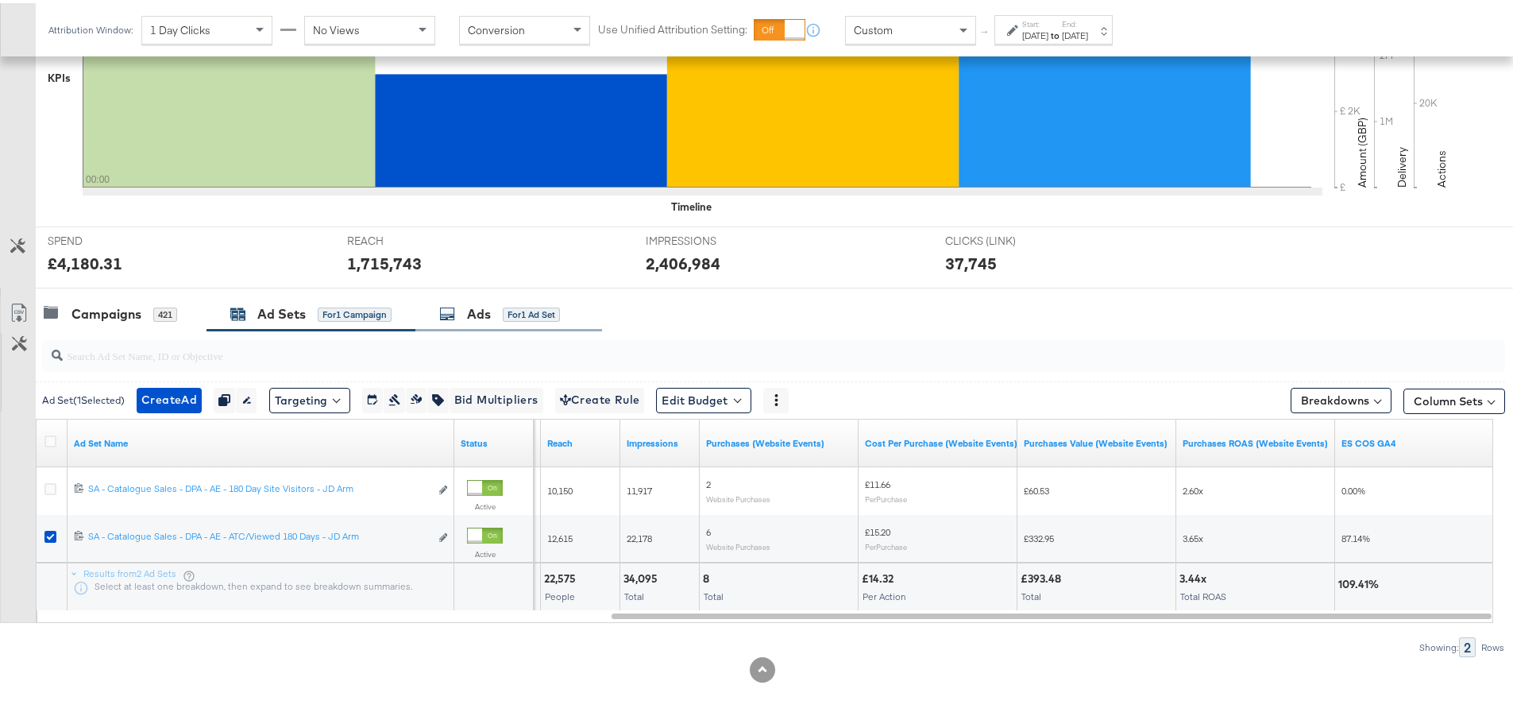
click at [505, 319] on div "Ads for 1 Ad Set" at bounding box center [499, 311] width 121 height 18
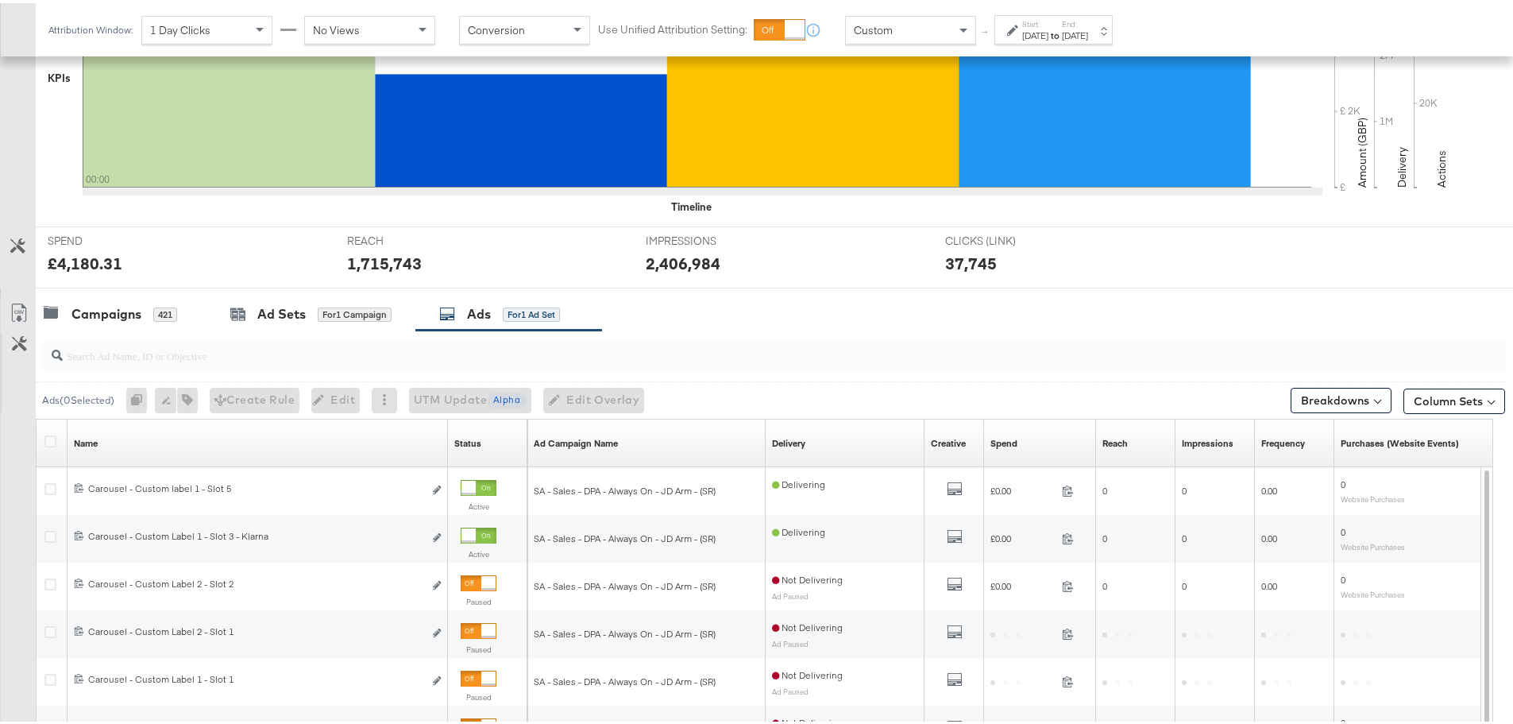
scroll to position [625, 0]
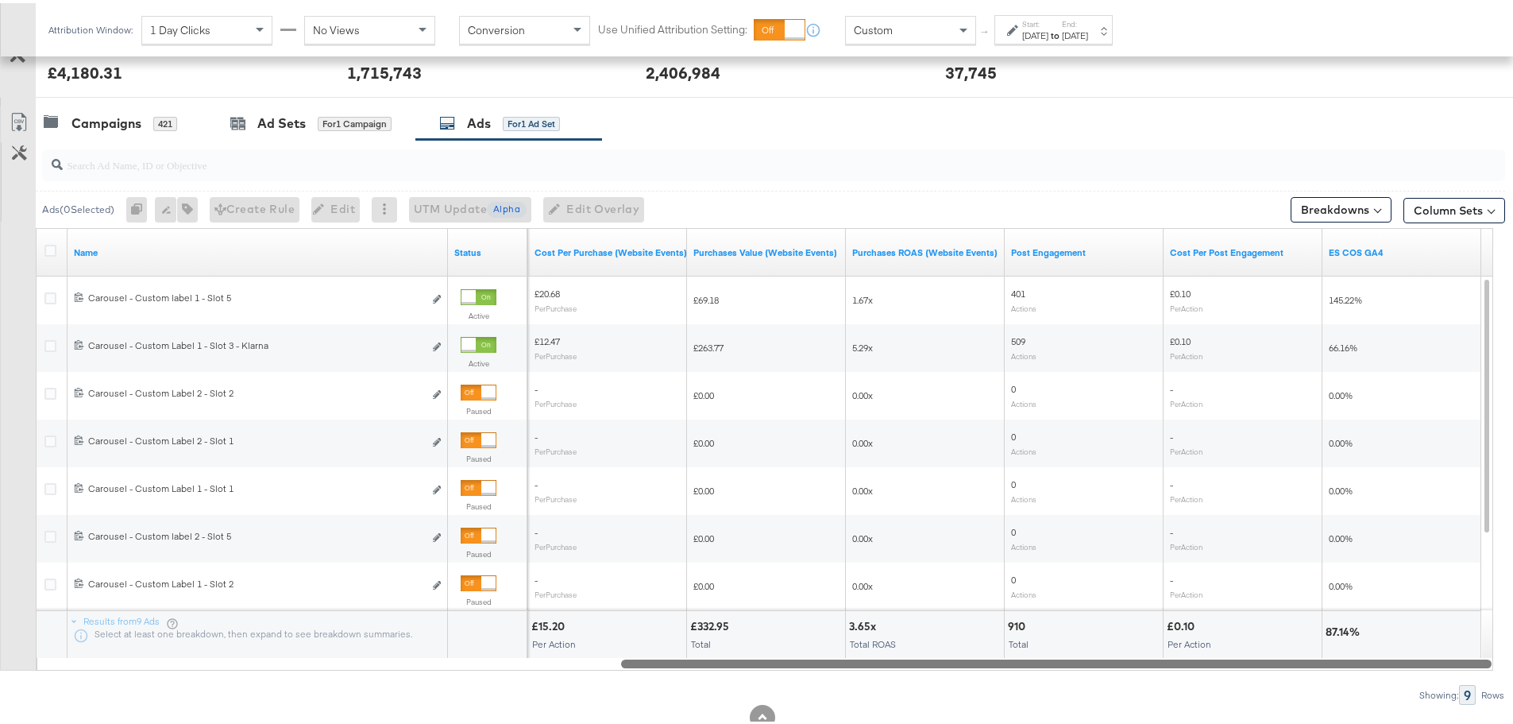
drag, startPoint x: 337, startPoint y: 662, endPoint x: 1227, endPoint y: 678, distance: 890.7
click at [1227, 678] on div "Ads ( 0 Selected) 0 Rename 0 ads Tags for 0 campaigns Create Rule Edit 0 ads Ed…" at bounding box center [752, 419] width 1505 height 565
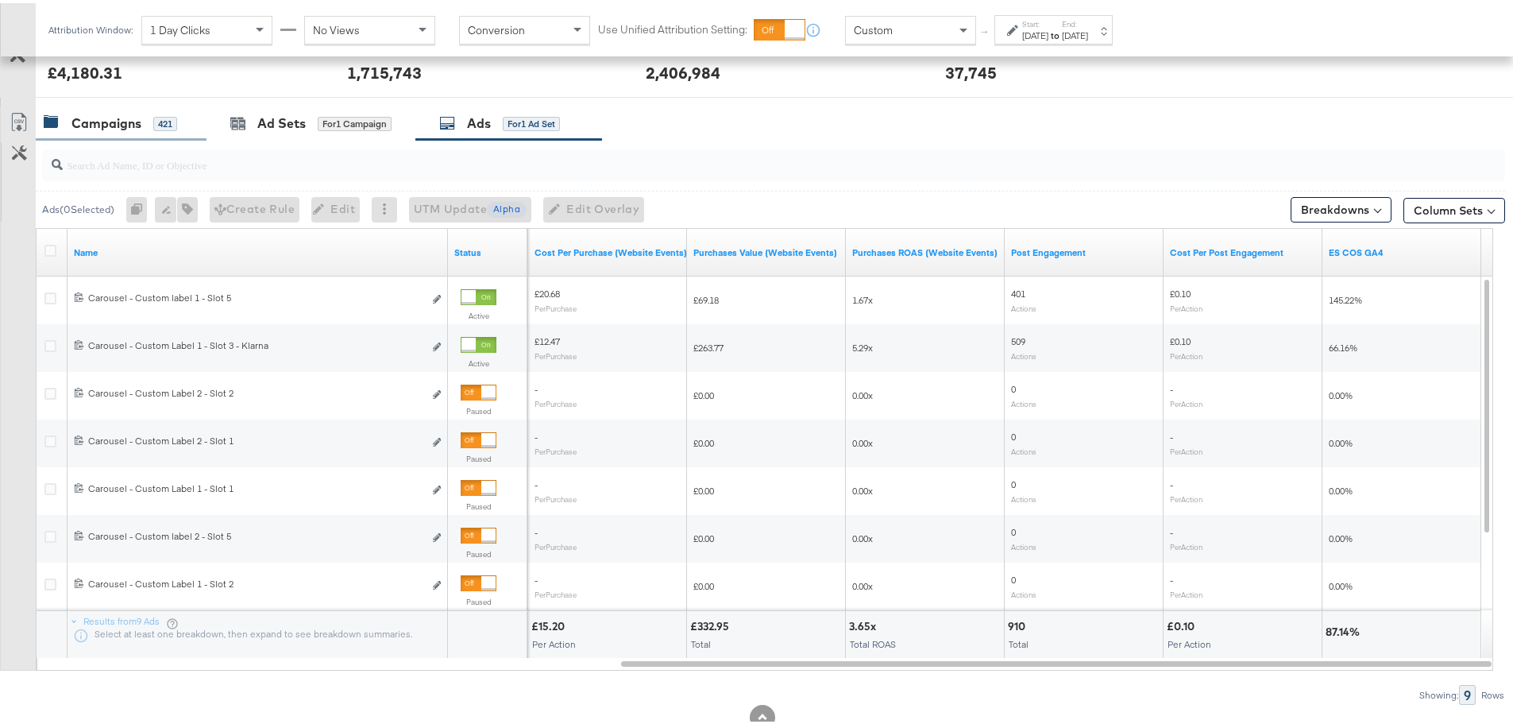
click at [157, 119] on div "421" at bounding box center [165, 121] width 24 height 14
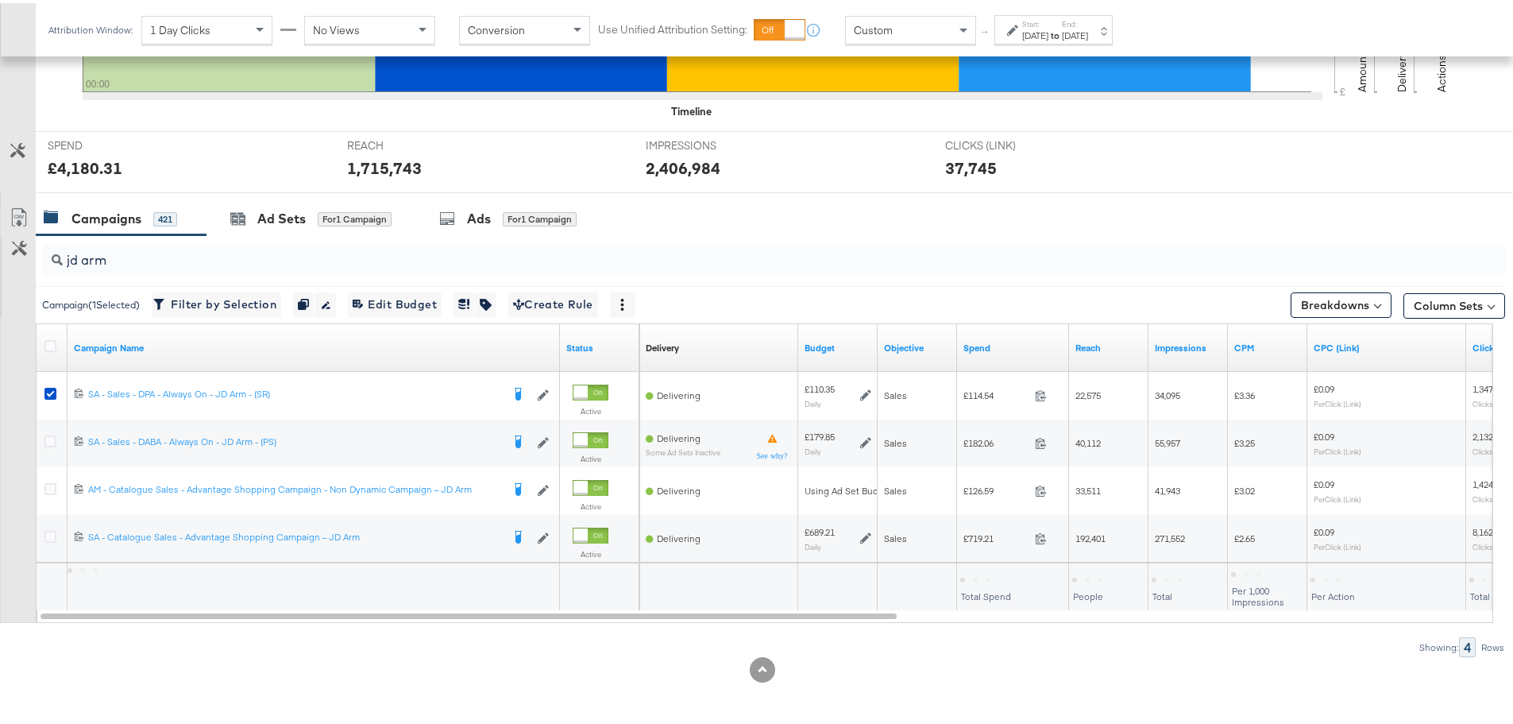
scroll to position [530, 0]
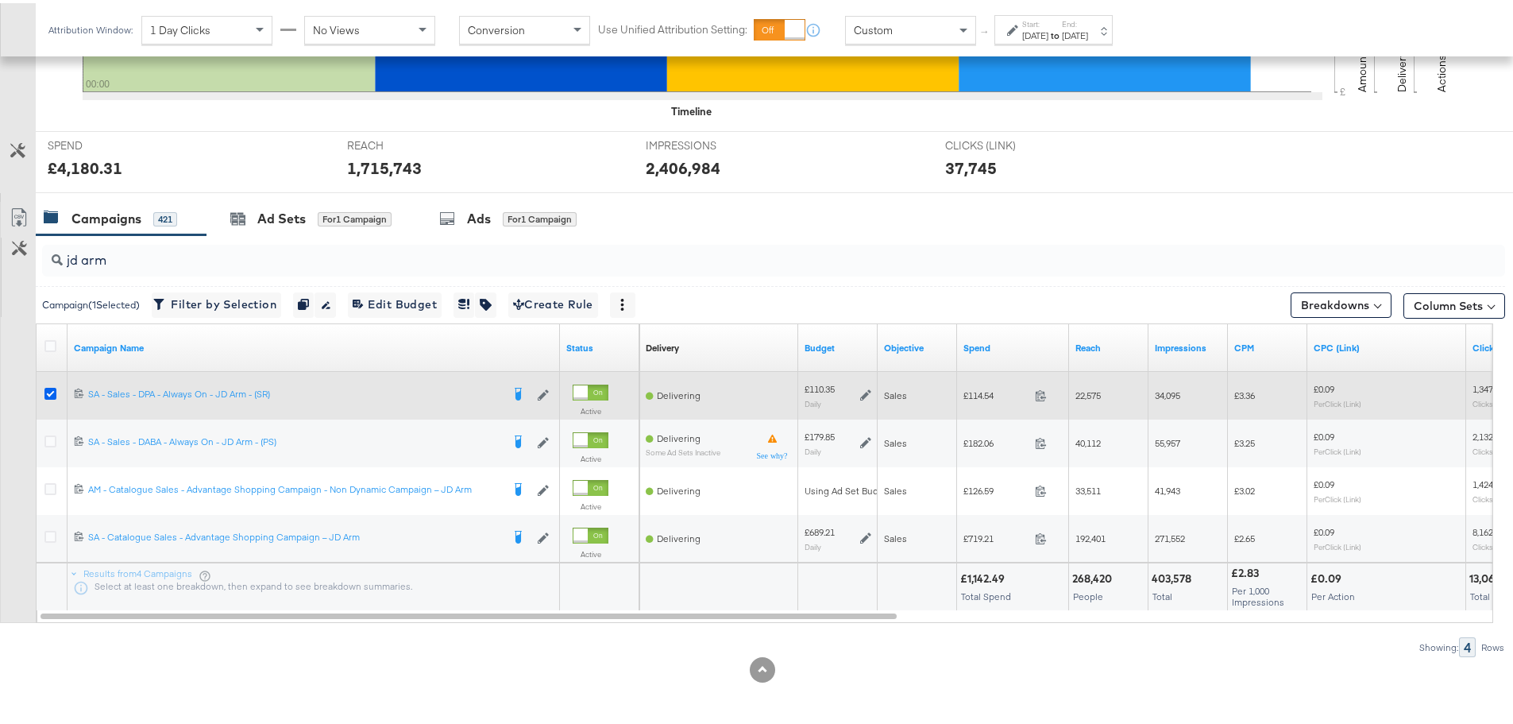
click at [48, 386] on icon at bounding box center [50, 391] width 12 height 12
click at [0, 0] on input "checkbox" at bounding box center [0, 0] width 0 height 0
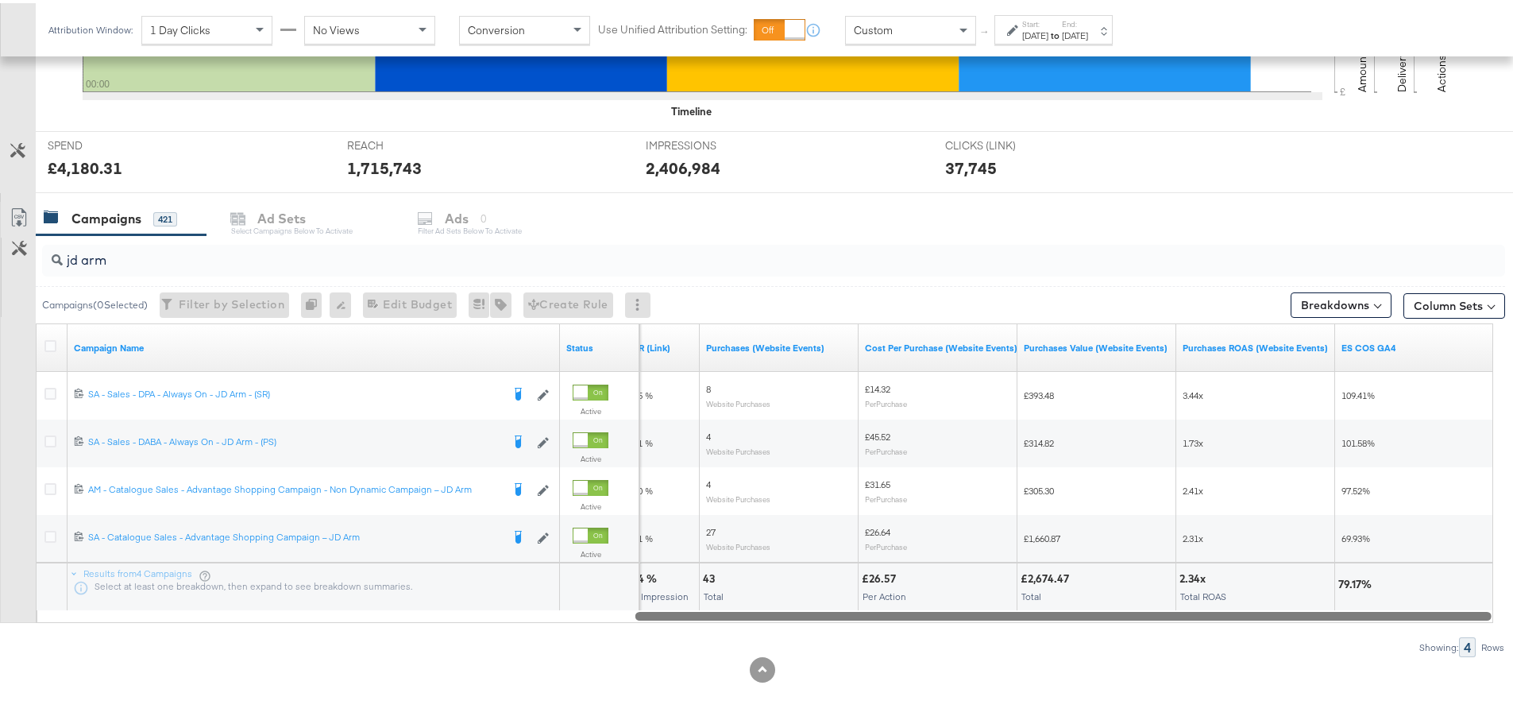
drag, startPoint x: 320, startPoint y: 614, endPoint x: 1257, endPoint y: 632, distance: 936.8
click at [1257, 632] on div "jd arm Campaigns ( 0 Selected) Filter by Selection Filter 0 campaigns 0 Rename …" at bounding box center [752, 443] width 1505 height 422
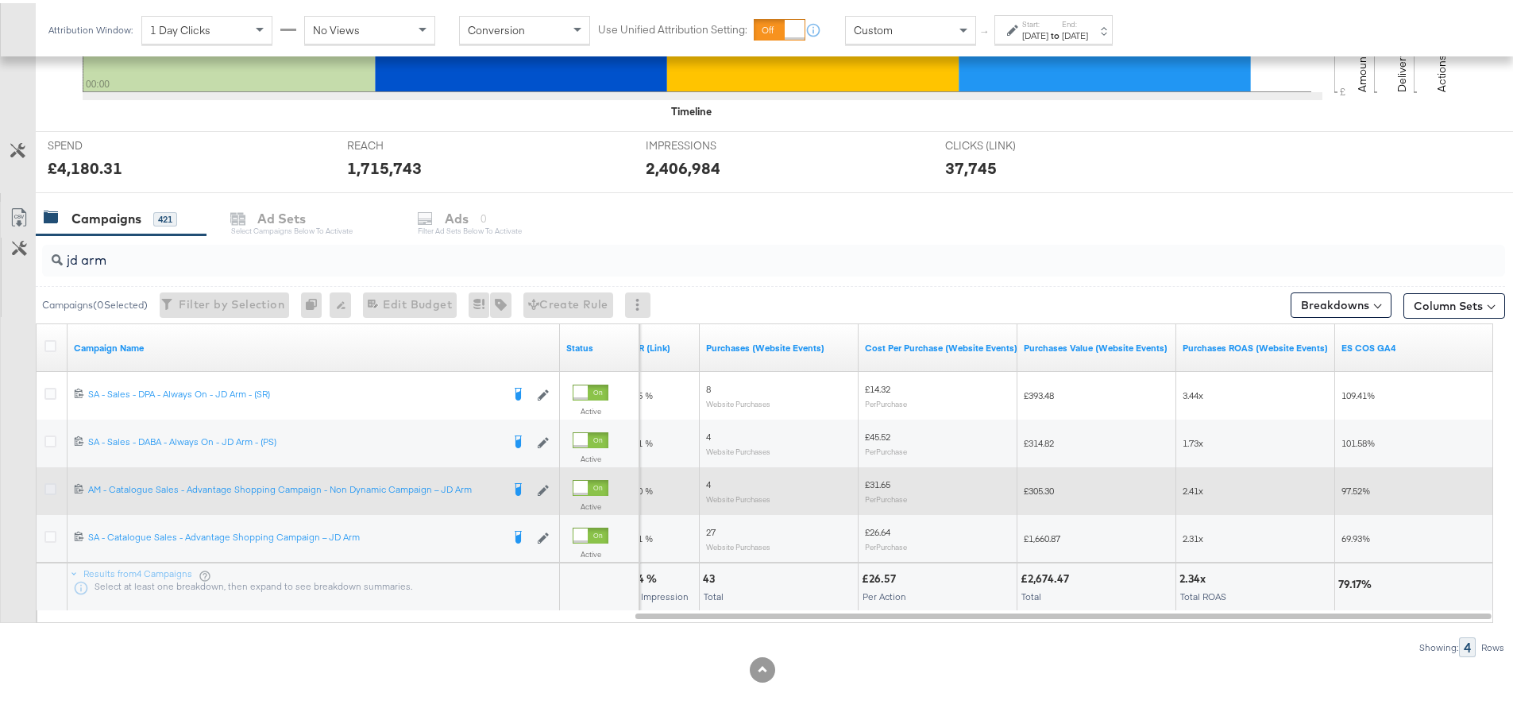
click at [48, 485] on icon at bounding box center [50, 486] width 12 height 12
click at [0, 0] on input "checkbox" at bounding box center [0, 0] width 0 height 0
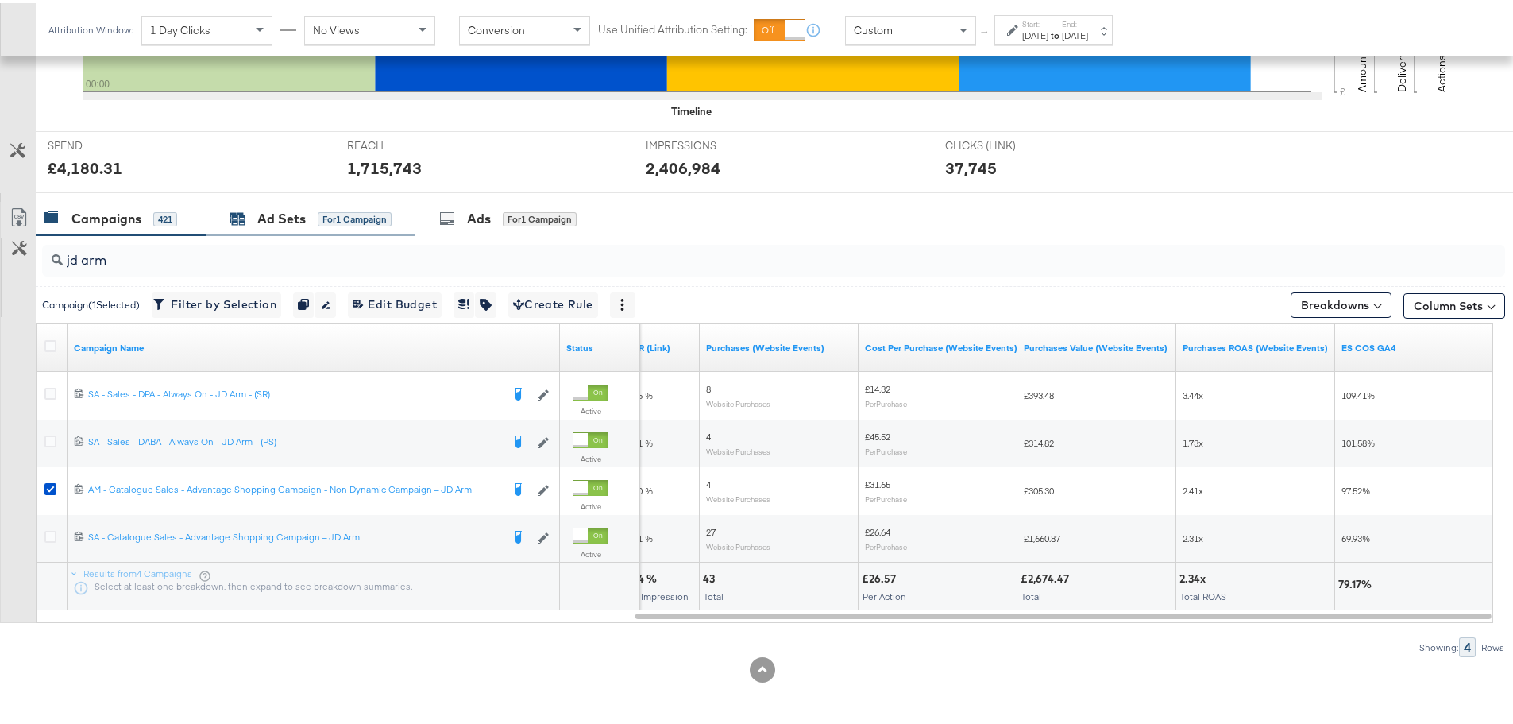
click at [300, 220] on div "Ad Sets" at bounding box center [281, 216] width 48 height 18
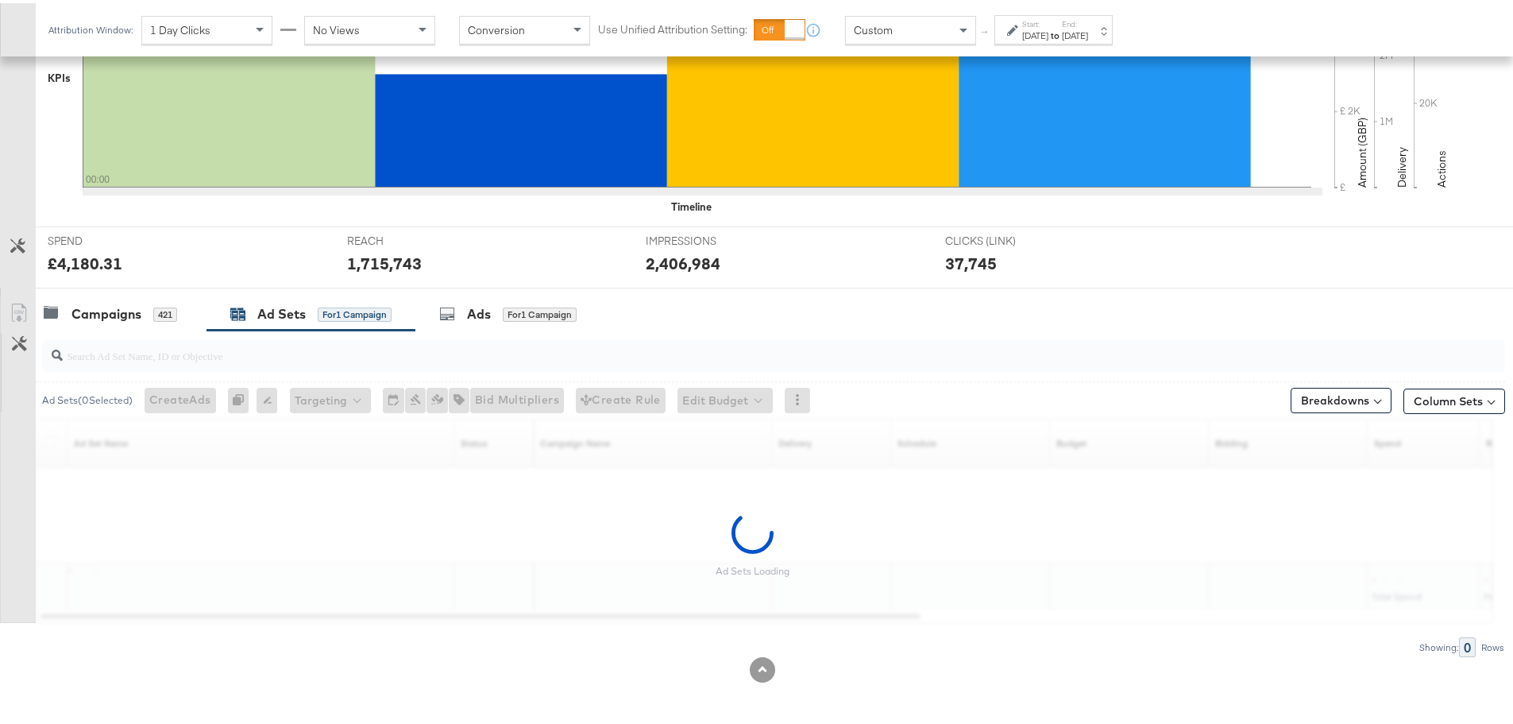
scroll to position [387, 0]
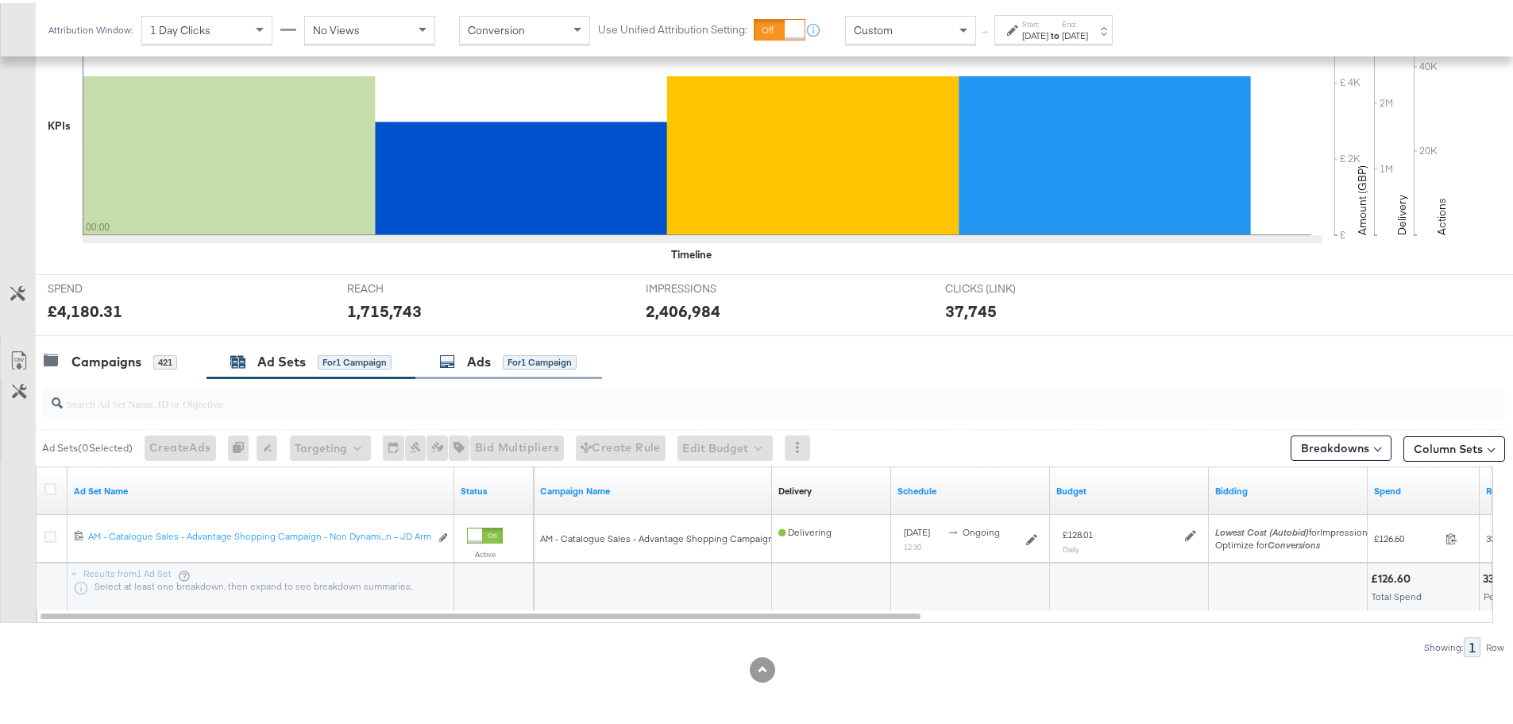
click at [476, 343] on div "Ads for 1 Campaign" at bounding box center [508, 359] width 187 height 34
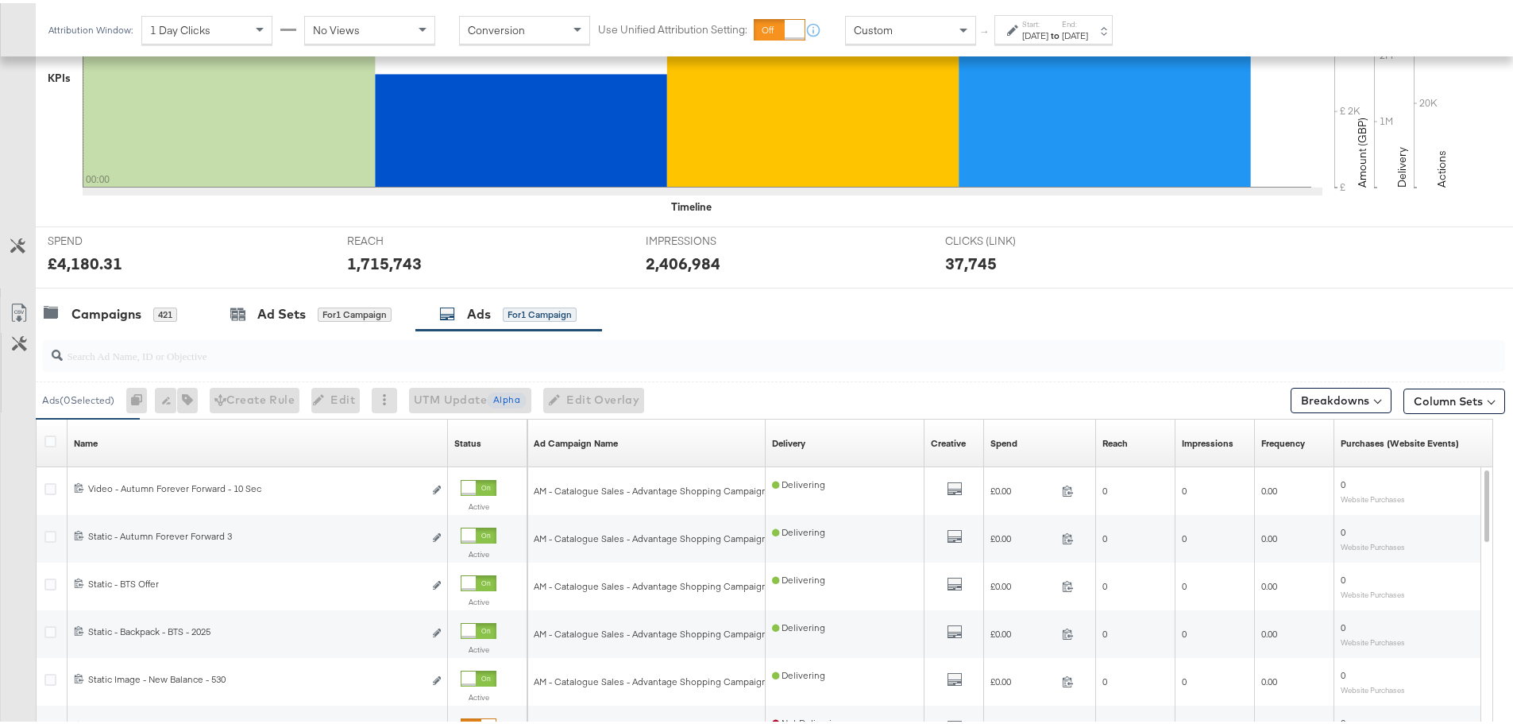
scroll to position [625, 0]
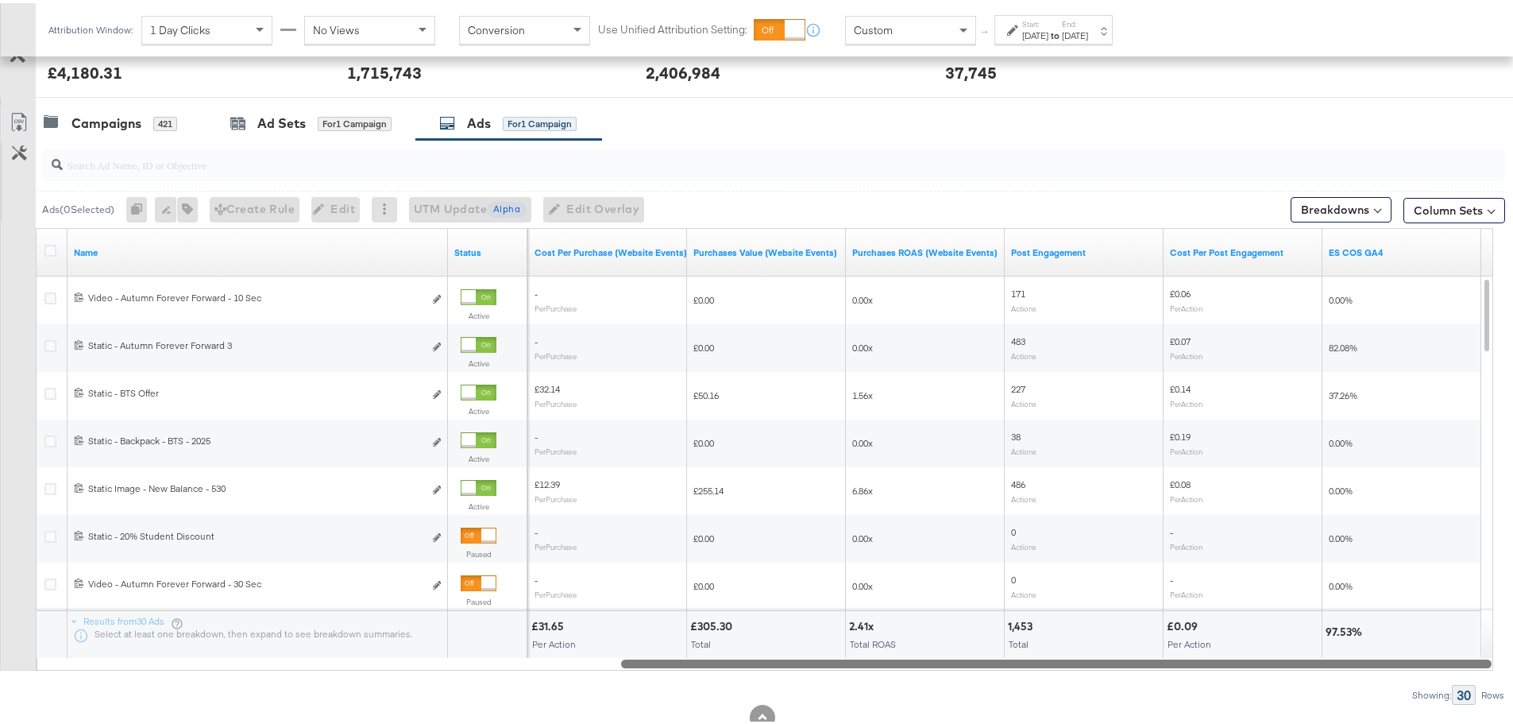
drag, startPoint x: 571, startPoint y: 660, endPoint x: 914, endPoint y: 633, distance: 343.5
click at [1300, 628] on div "Name Status Purchases (Website Events) Cost Per Purchase (Website Events) Purch…" at bounding box center [765, 446] width 1458 height 443
drag, startPoint x: 1319, startPoint y: 657, endPoint x: 1360, endPoint y: 669, distance: 43.0
click at [1360, 669] on div "Ads ( 0 Selected) 0 Rename 0 ads Tags for 0 campaigns Create Rule Edit 0 ads Ed…" at bounding box center [752, 419] width 1505 height 565
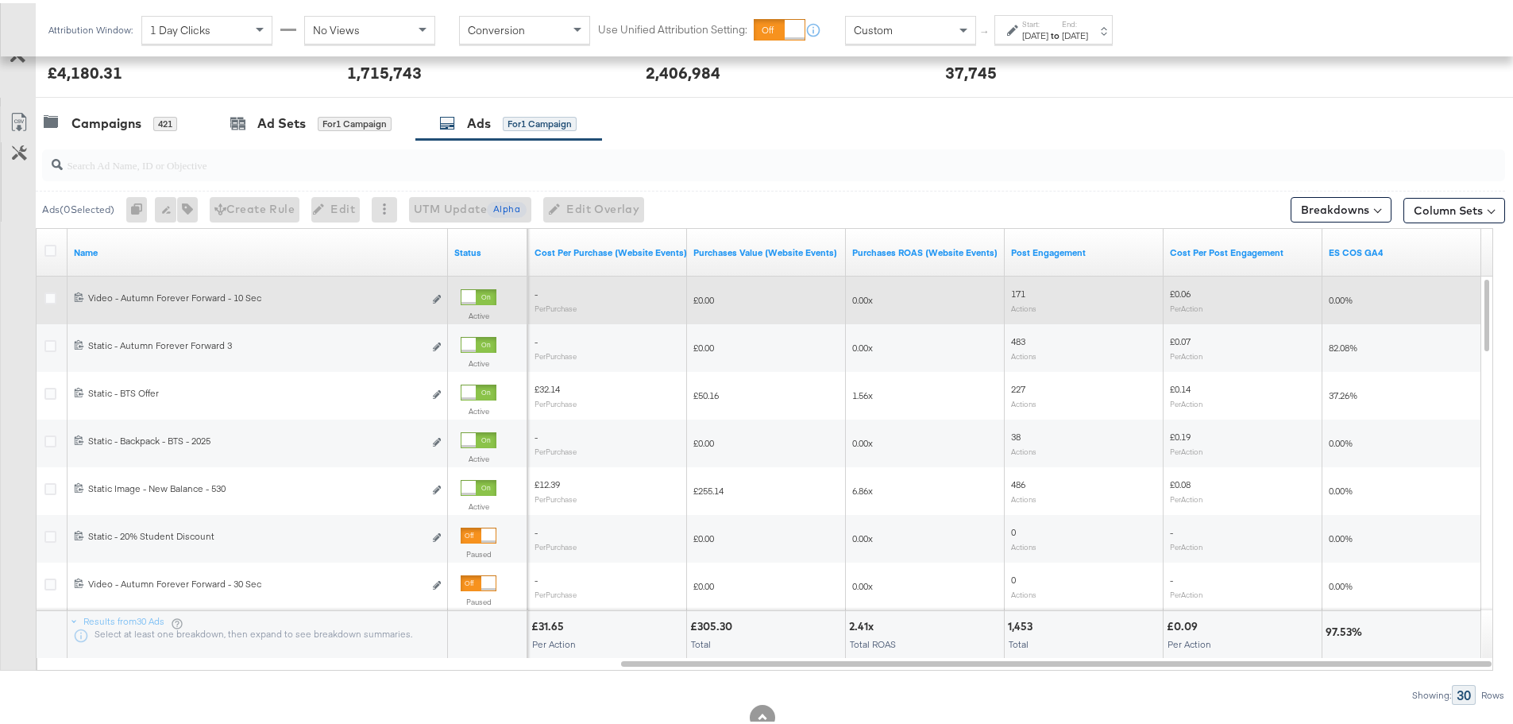
click at [476, 294] on div at bounding box center [469, 294] width 14 height 14
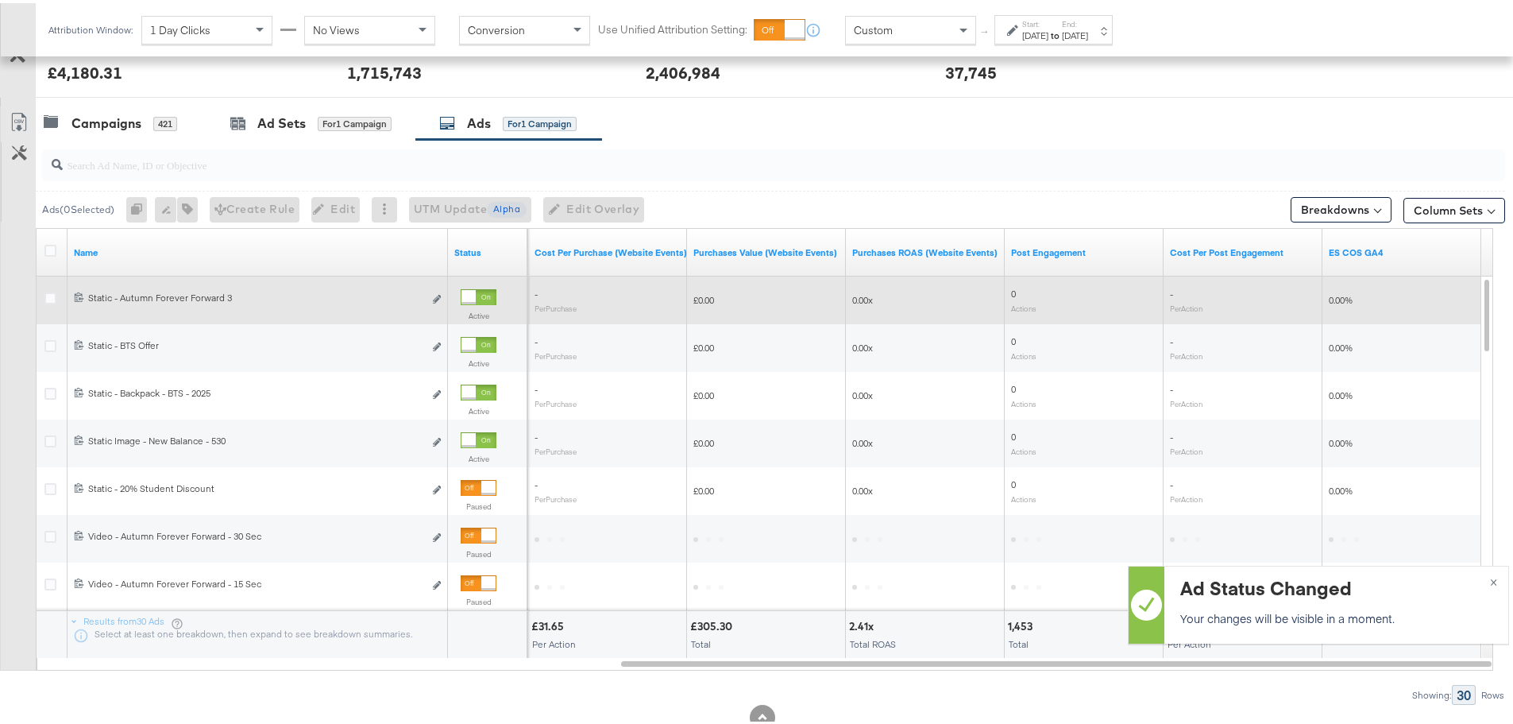
click at [1088, 30] on div "[DATE]" at bounding box center [1075, 32] width 26 height 13
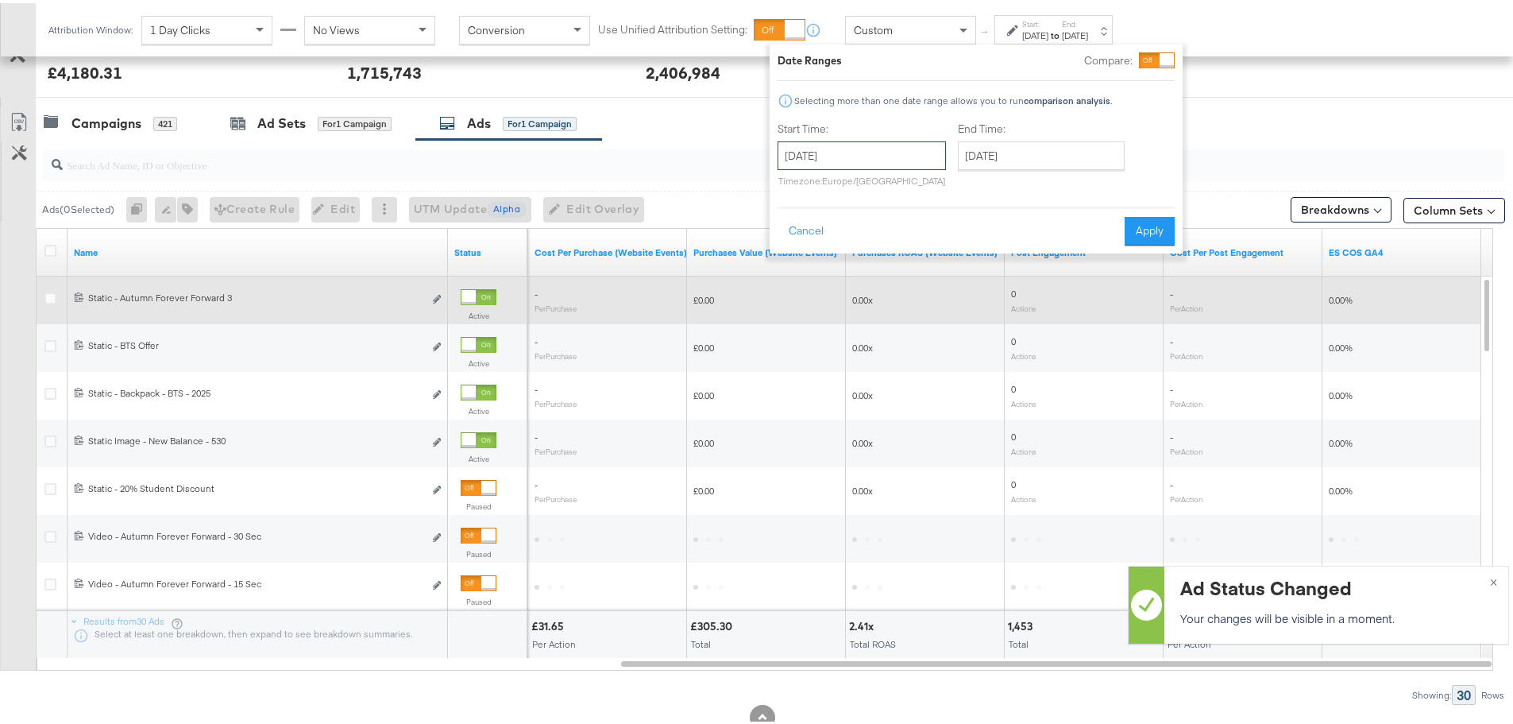
click at [860, 160] on input "[DATE]" at bounding box center [862, 152] width 168 height 29
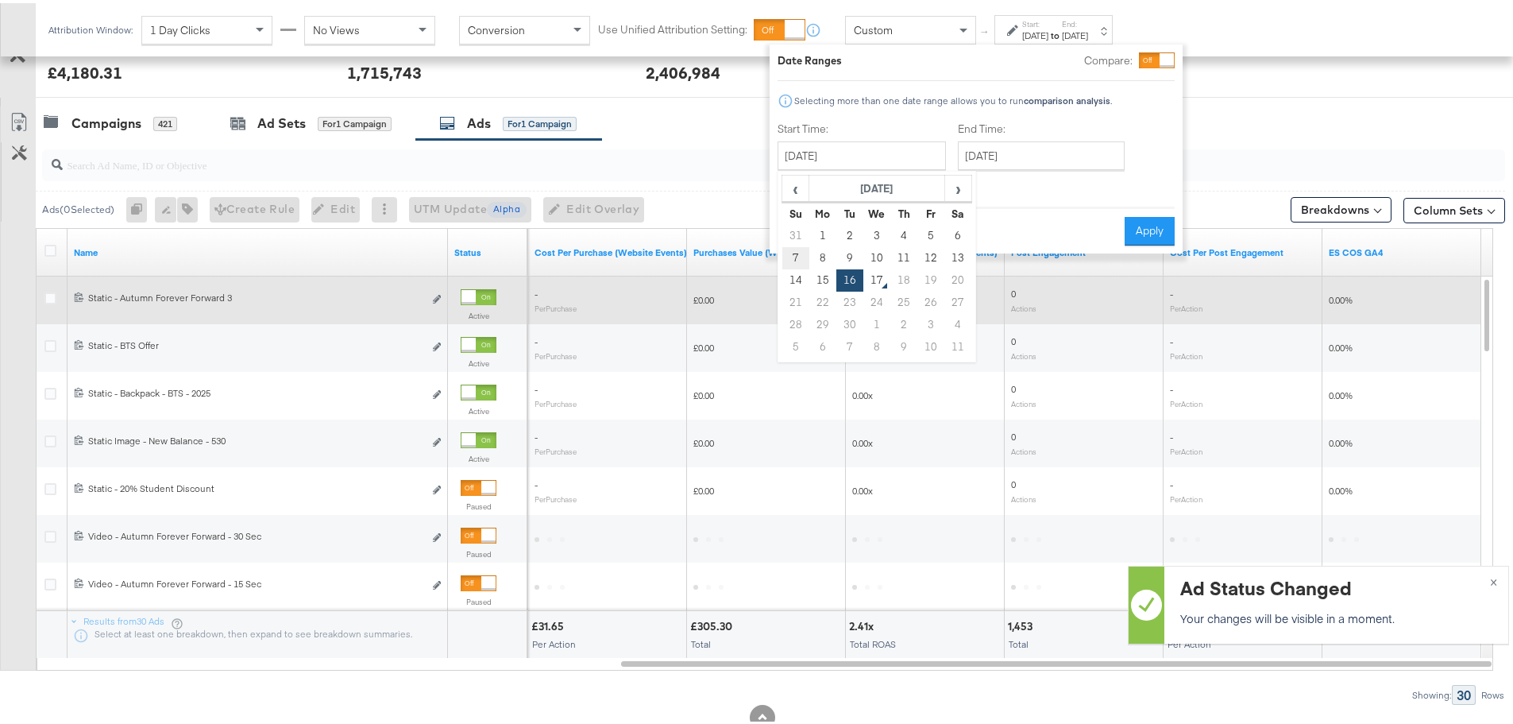
click at [795, 249] on td "7" at bounding box center [796, 255] width 27 height 22
type input "[DATE]"
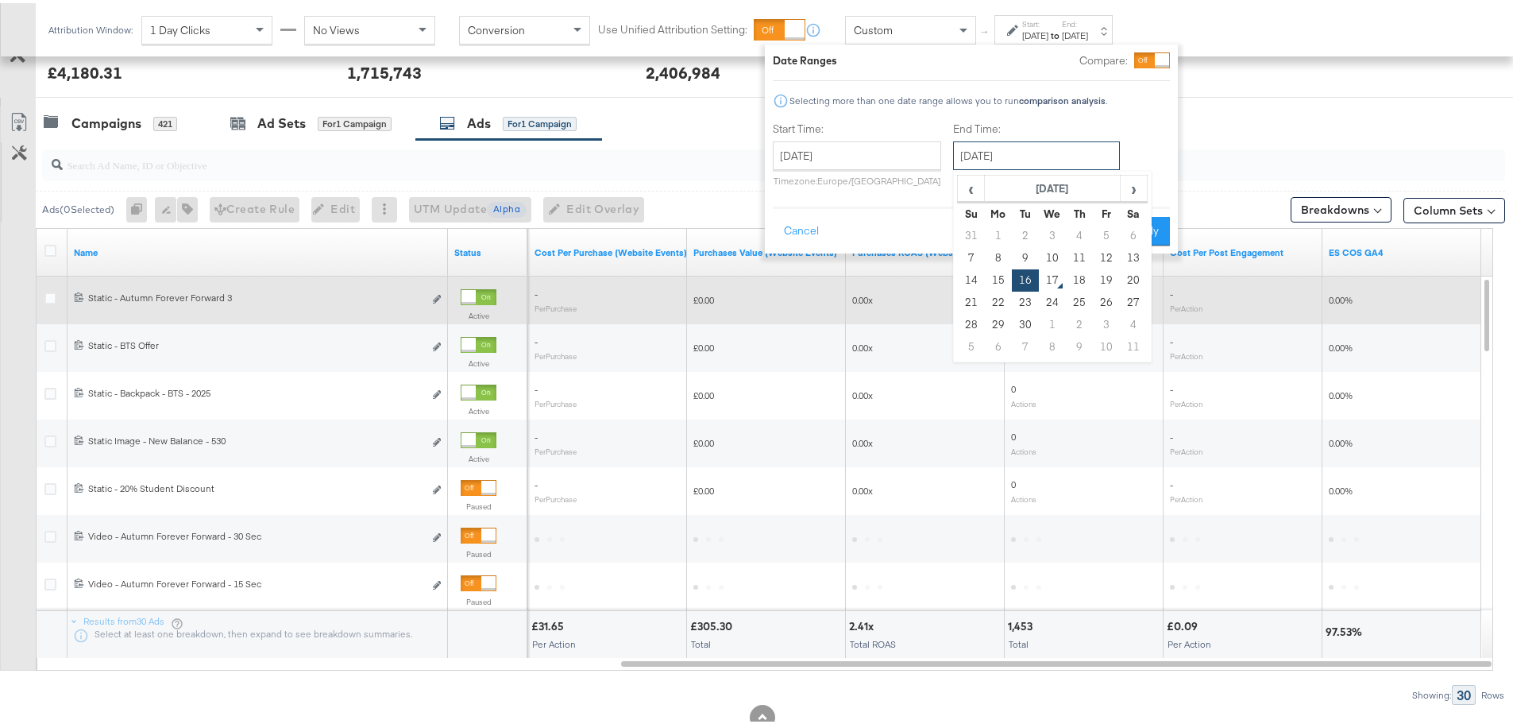
click at [1049, 152] on input "[DATE]" at bounding box center [1036, 152] width 167 height 29
click at [1132, 251] on td "13" at bounding box center [1133, 255] width 27 height 22
type input "[DATE]"
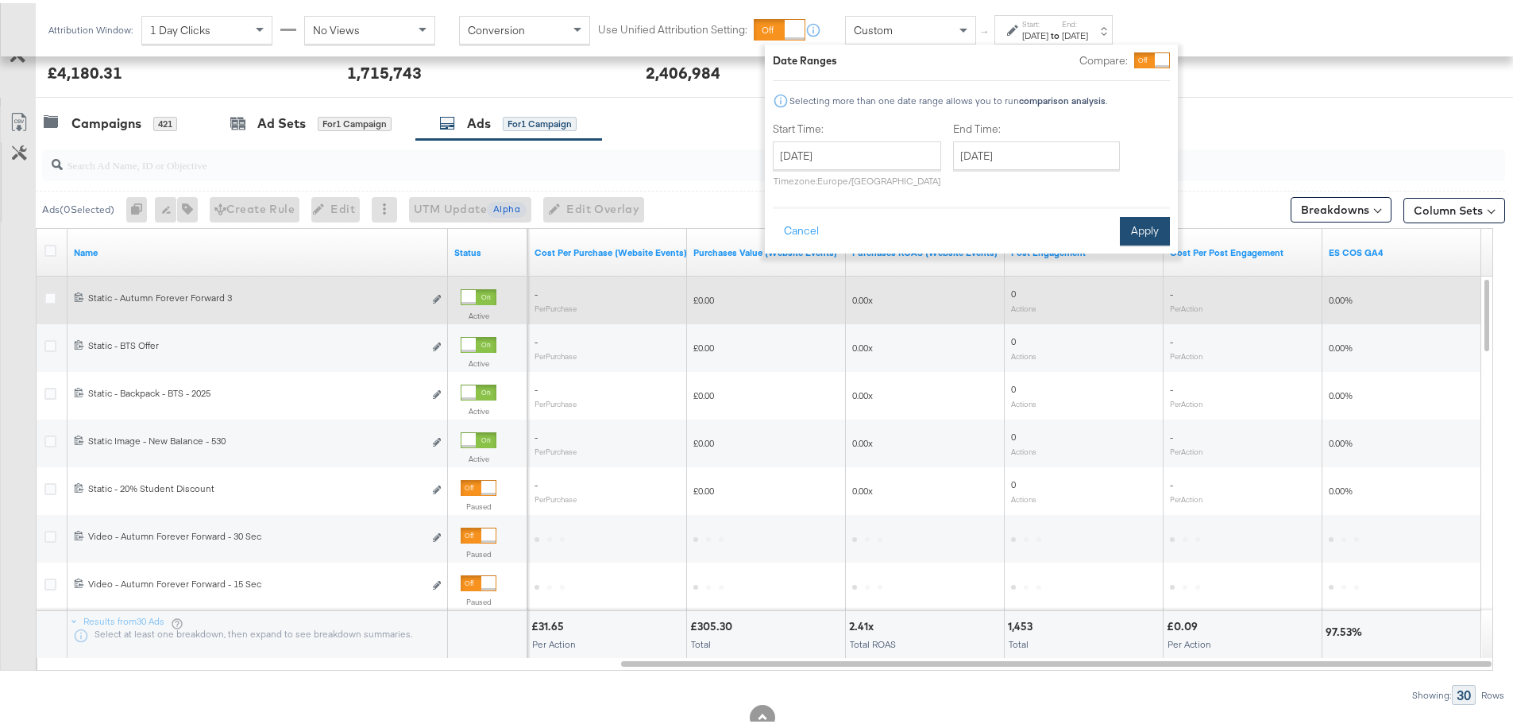
click at [1166, 232] on button "Apply" at bounding box center [1145, 228] width 50 height 29
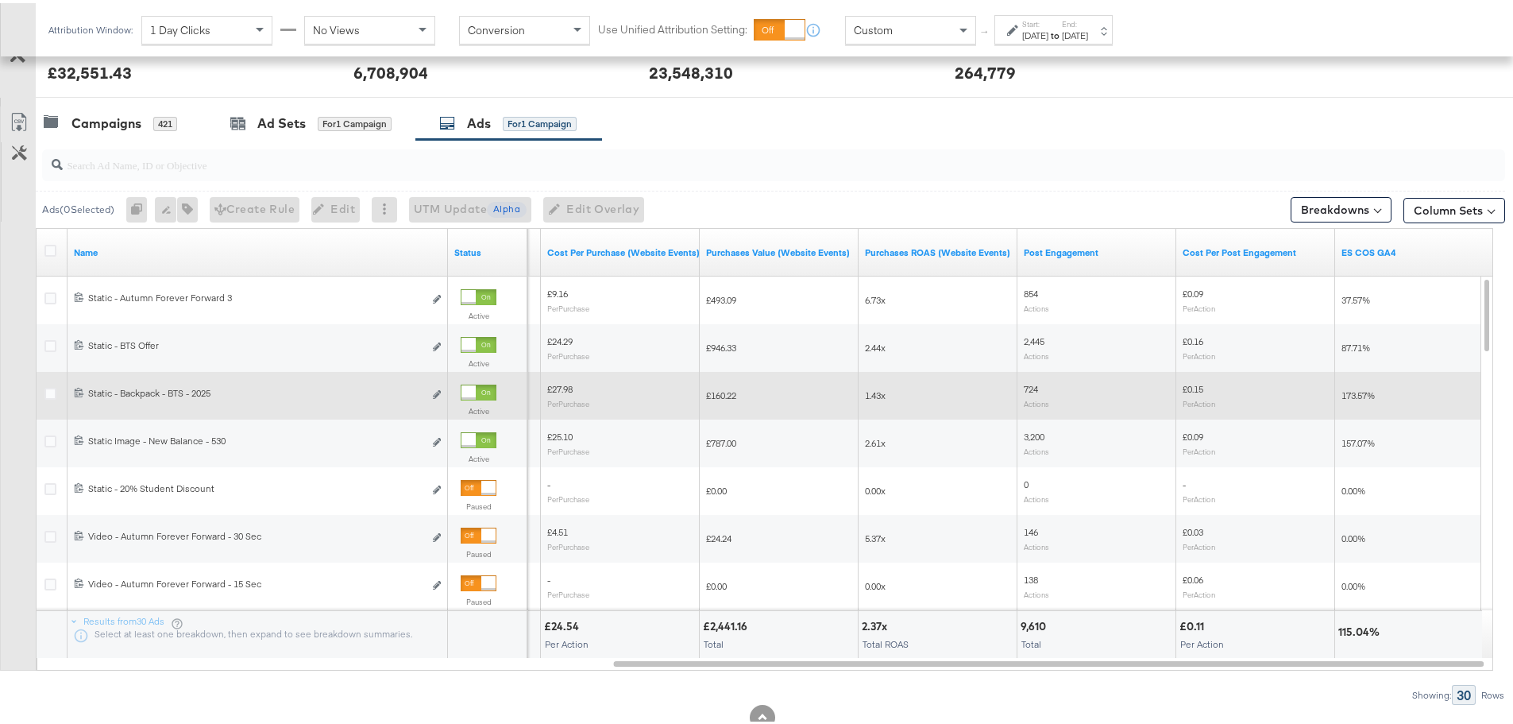
click at [477, 388] on div at bounding box center [479, 389] width 36 height 16
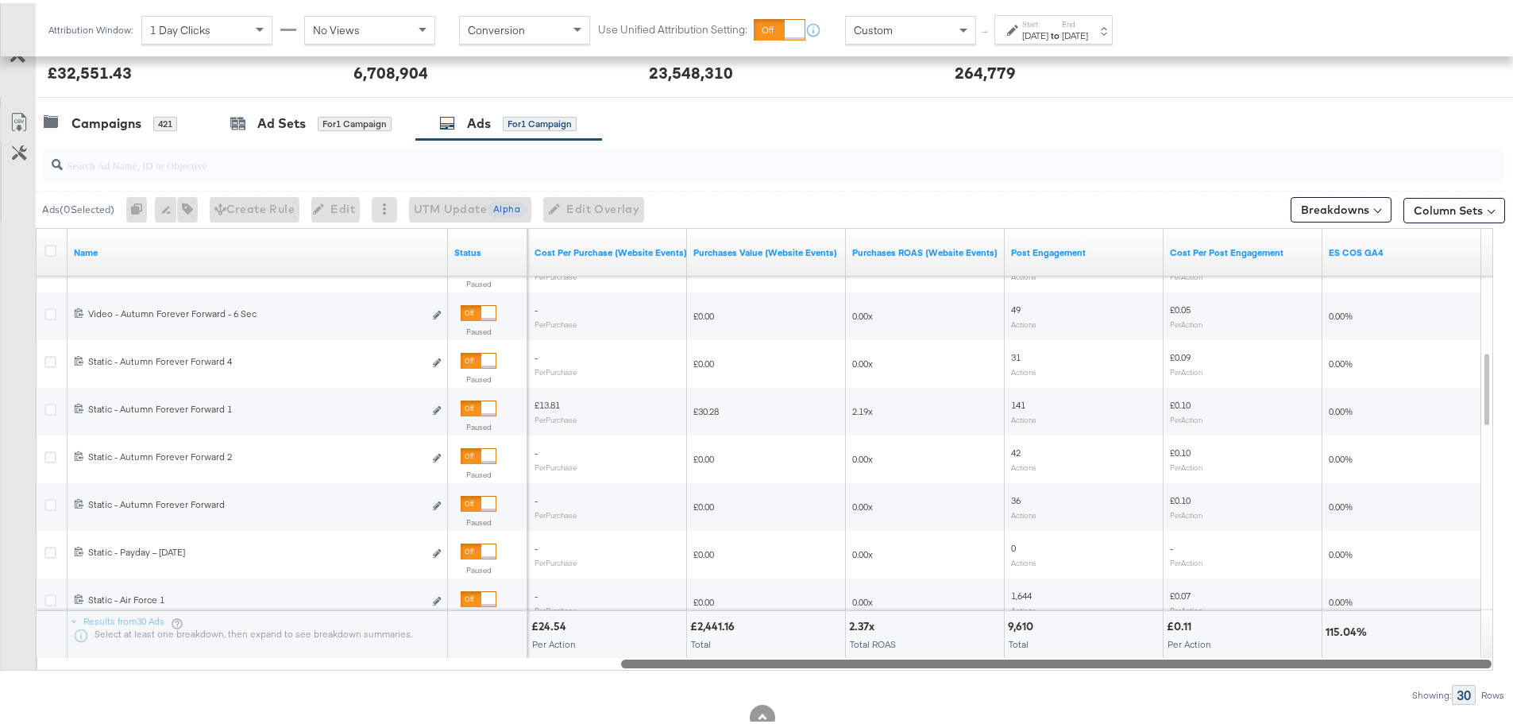
drag, startPoint x: 756, startPoint y: 663, endPoint x: 744, endPoint y: 635, distance: 31.0
click at [744, 635] on div "Name Status Purchases (Website Events) Cost Per Purchase (Website Events) Purch…" at bounding box center [765, 446] width 1458 height 443
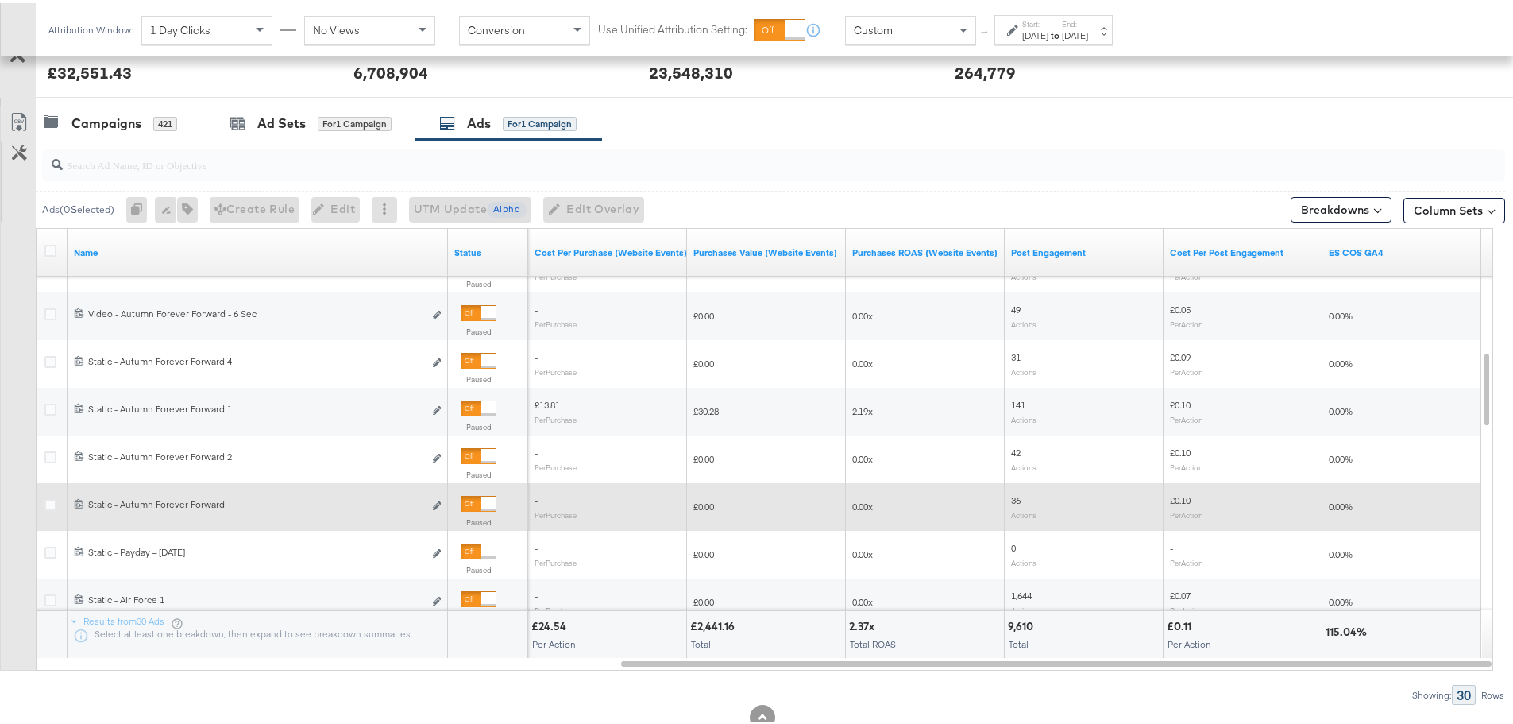
click at [489, 500] on div at bounding box center [488, 500] width 14 height 14
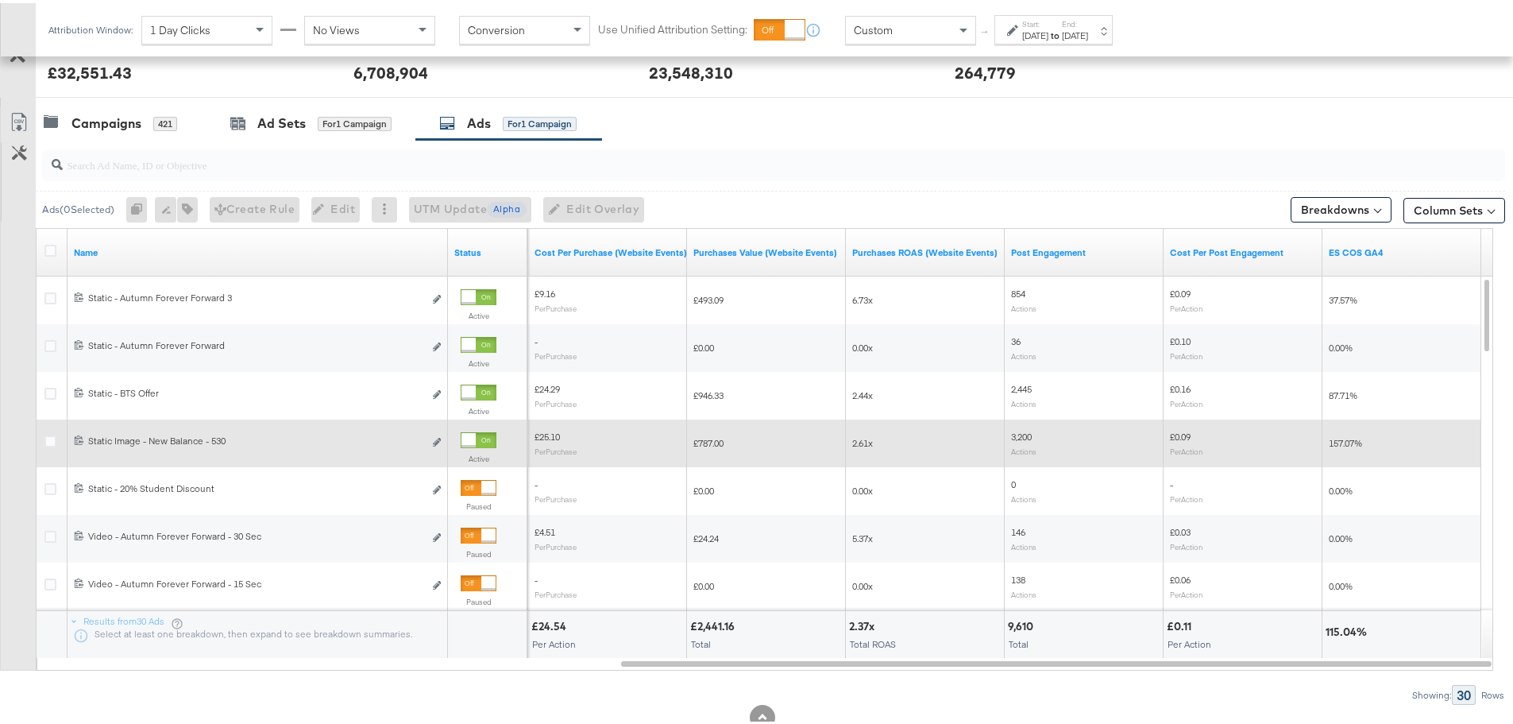
click at [1045, 14] on div "Start: [DATE] to End: [DATE]" at bounding box center [1054, 26] width 118 height 29
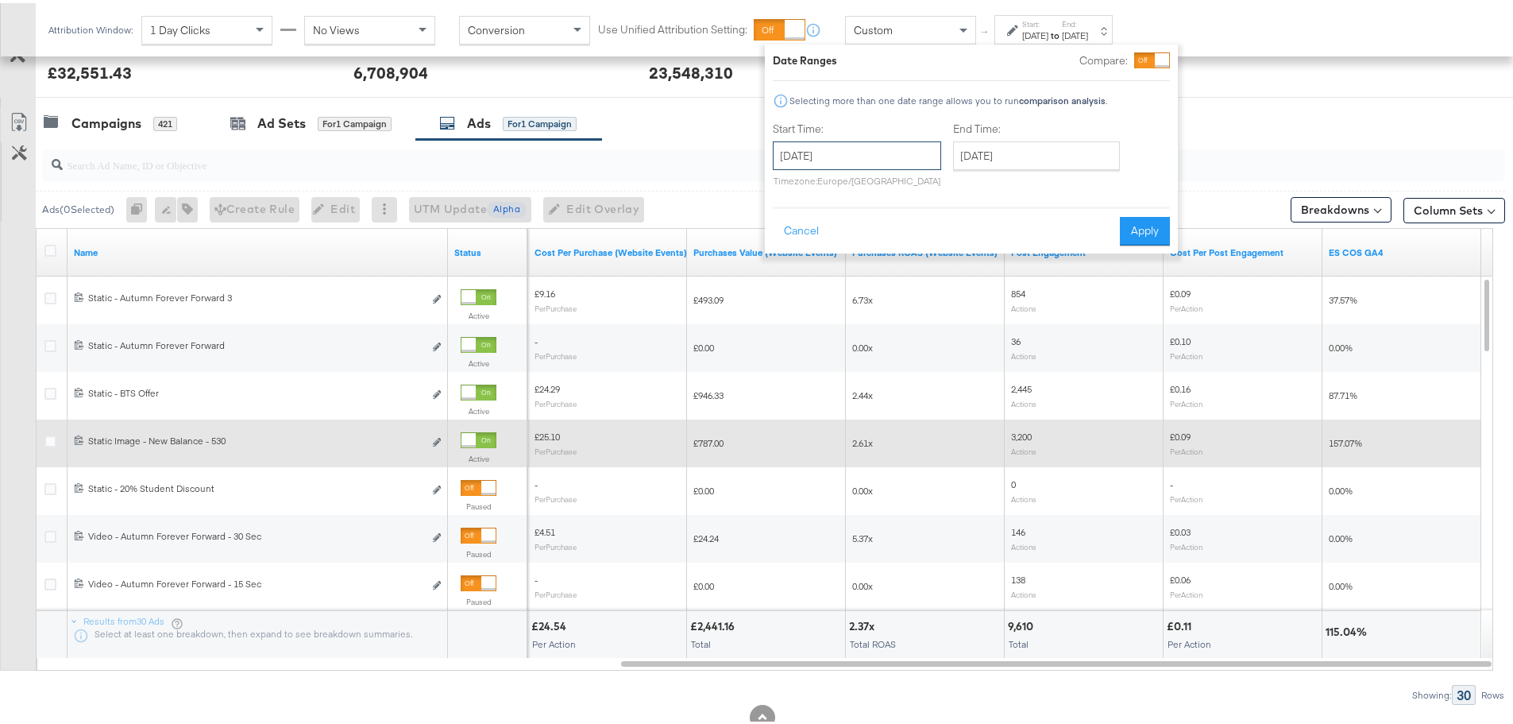
click at [779, 157] on input "[DATE]" at bounding box center [857, 152] width 168 height 29
click at [794, 275] on td "14" at bounding box center [791, 277] width 27 height 22
type input "[DATE]"
click at [1023, 153] on input "[DATE]" at bounding box center [1041, 152] width 167 height 29
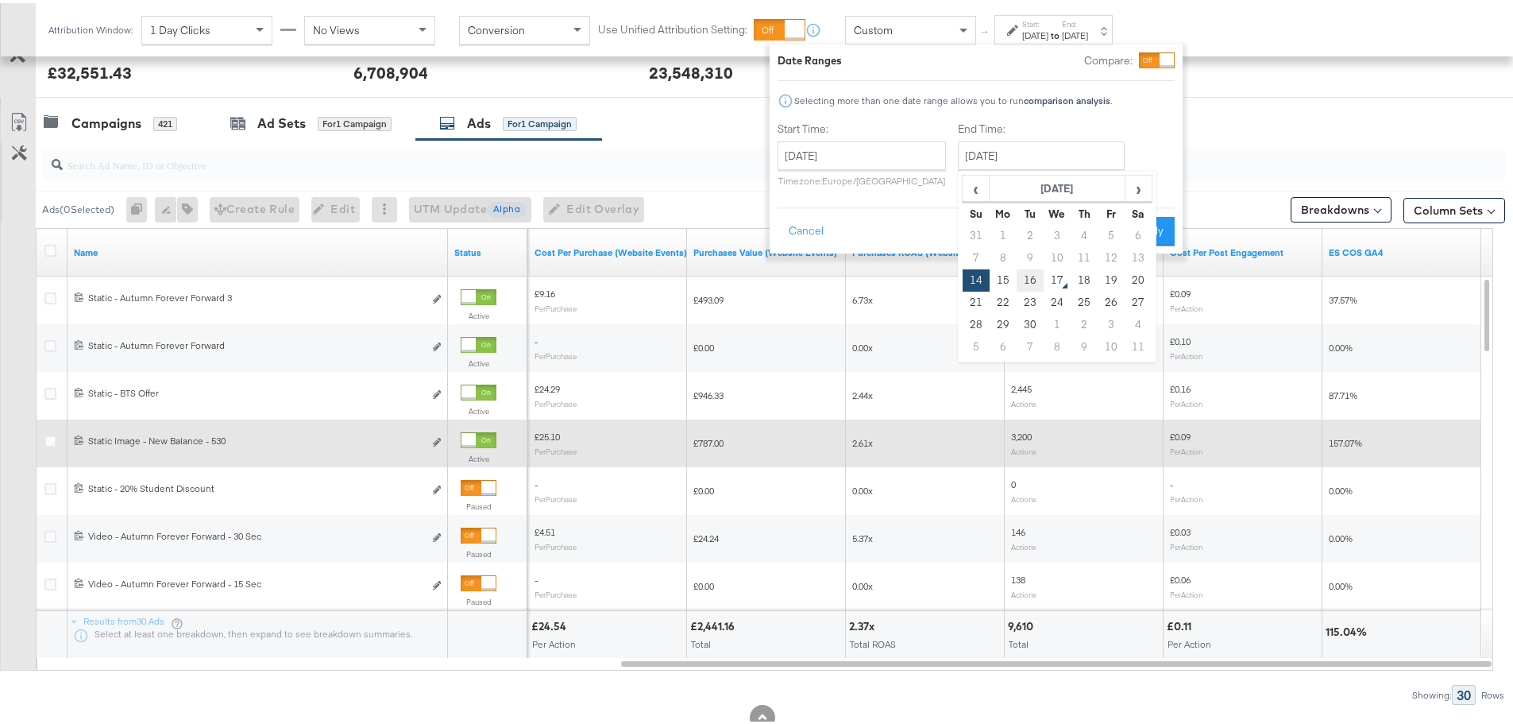
click at [1031, 280] on td "16" at bounding box center [1030, 277] width 27 height 22
type input "[DATE]"
click at [1138, 232] on button "Apply" at bounding box center [1150, 228] width 50 height 29
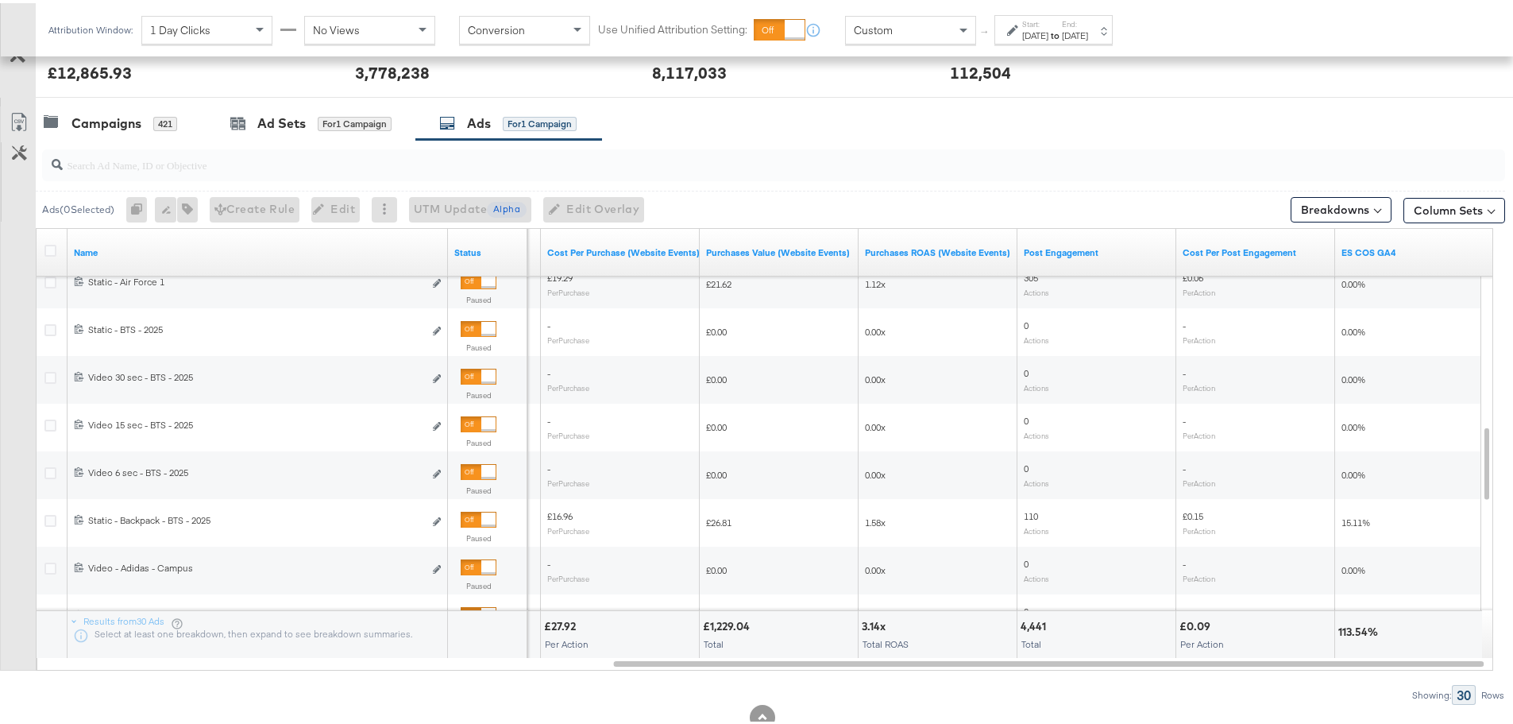
click at [1049, 29] on div "[DATE]" at bounding box center [1035, 32] width 26 height 13
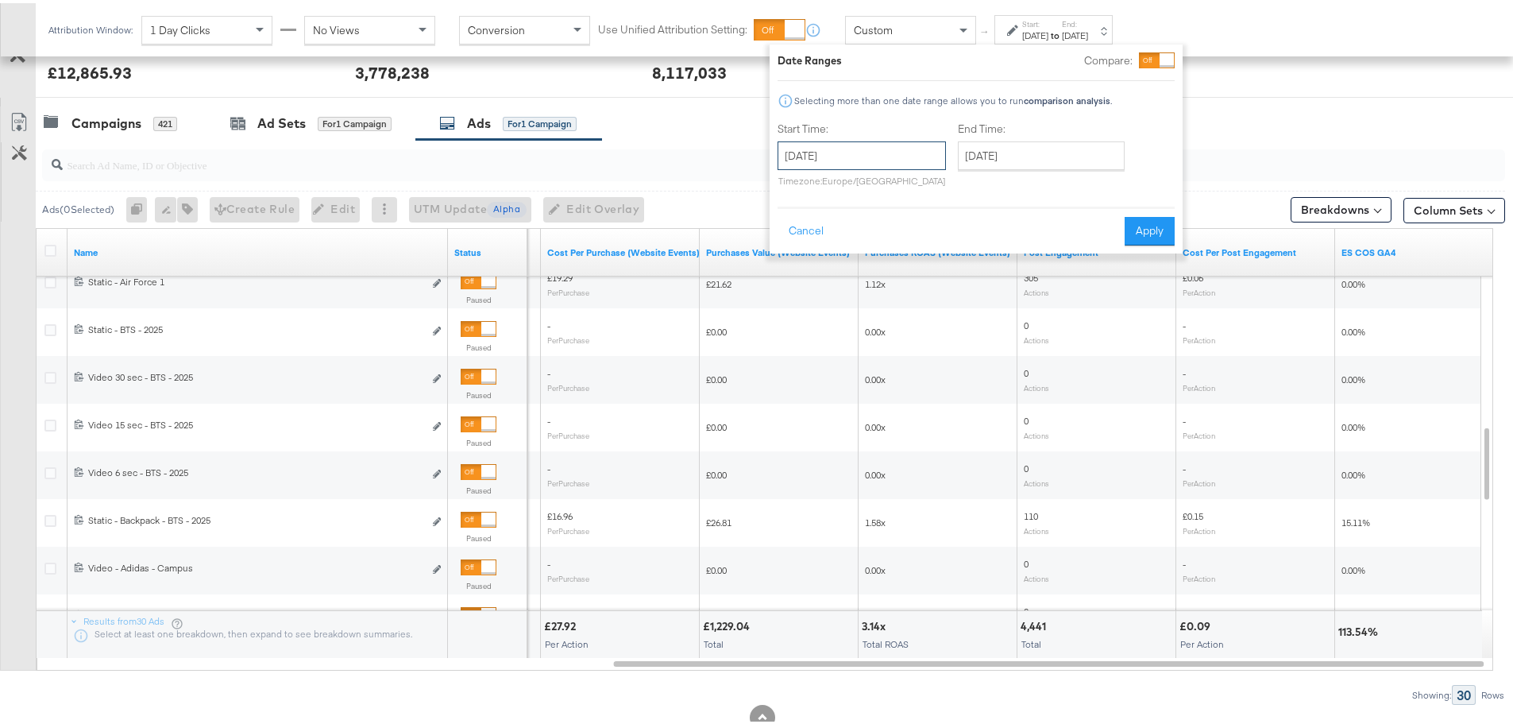
click at [922, 153] on input "[DATE]" at bounding box center [862, 152] width 168 height 29
click at [1001, 147] on input "[DATE]" at bounding box center [1041, 152] width 167 height 29
click at [979, 279] on td "14" at bounding box center [976, 277] width 27 height 22
type input "[DATE]"
click at [1143, 224] on button "Apply" at bounding box center [1150, 228] width 50 height 29
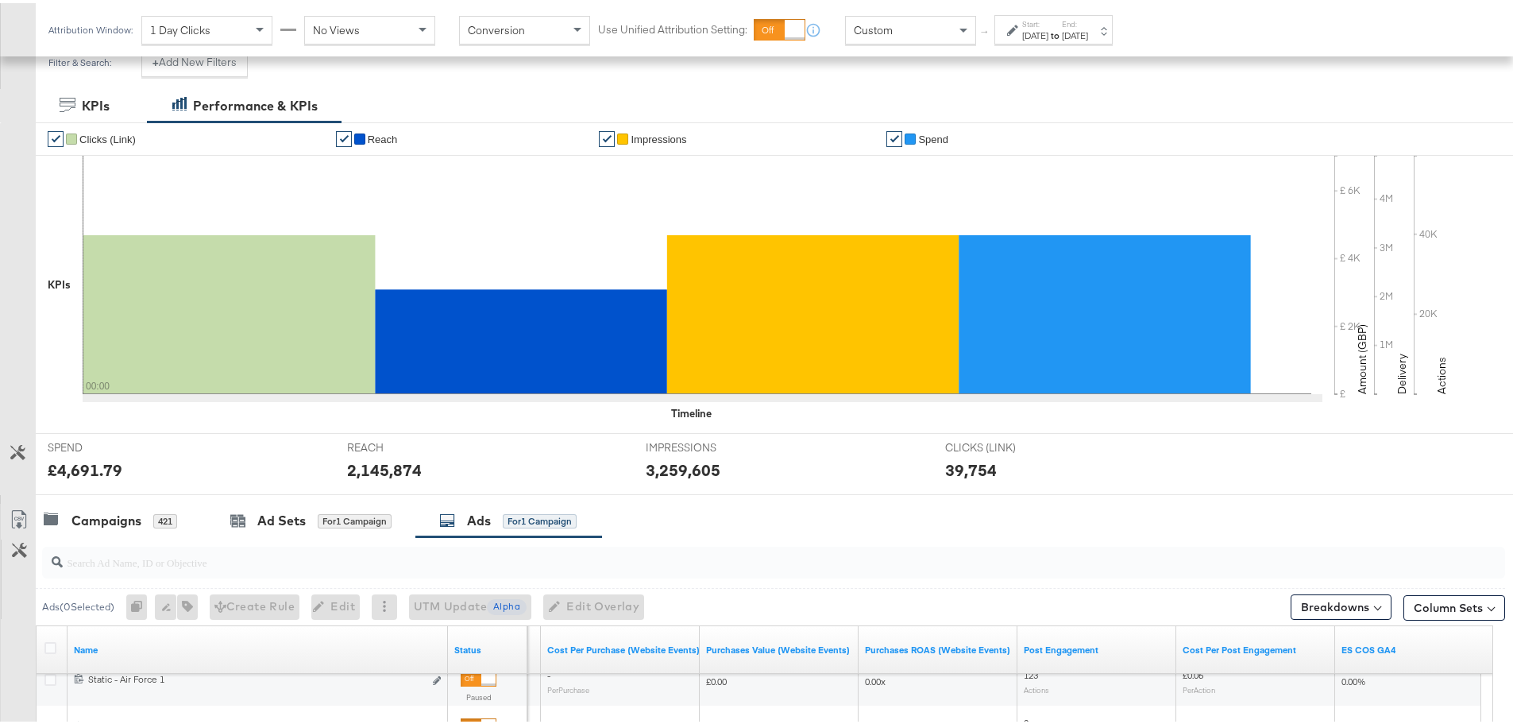
scroll to position [673, 0]
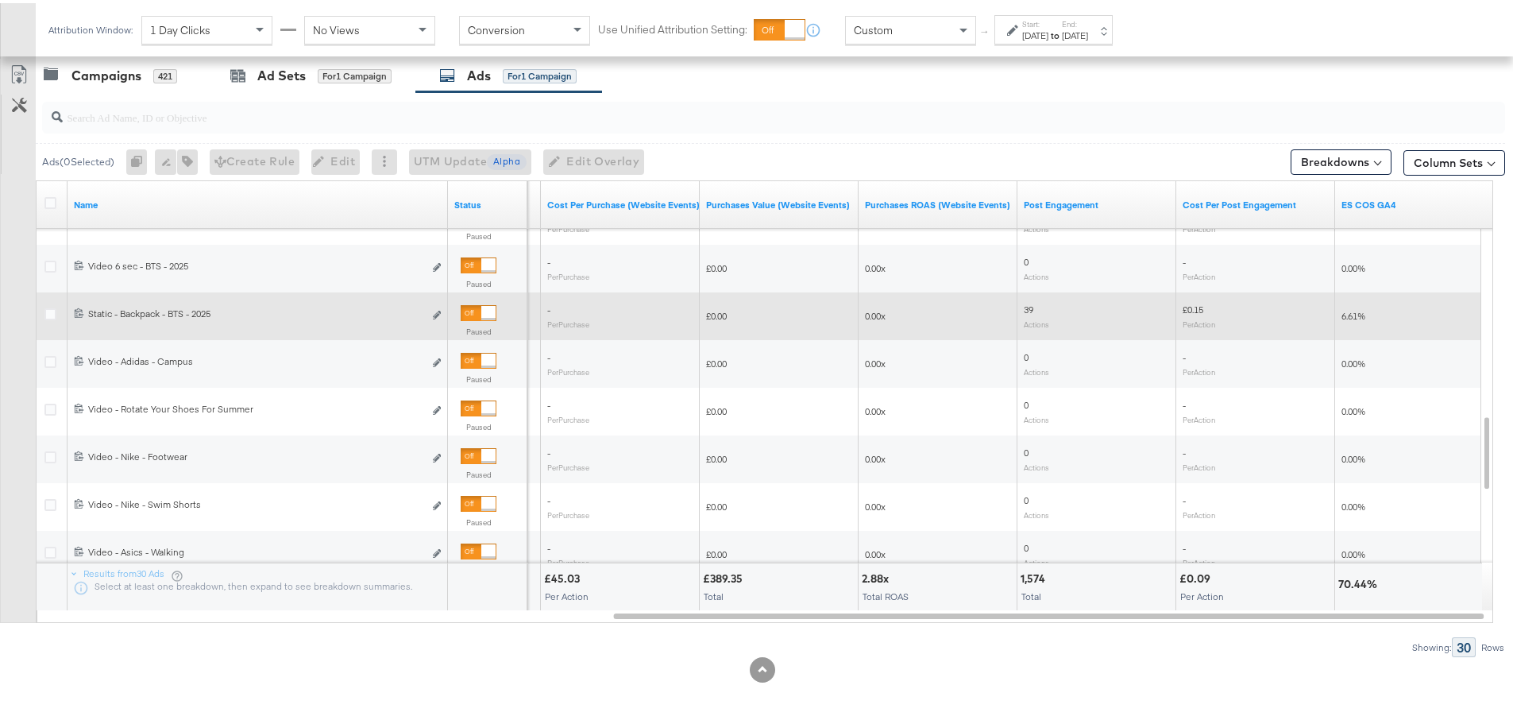
click at [487, 311] on div at bounding box center [488, 310] width 14 height 14
click at [476, 314] on div at bounding box center [469, 310] width 14 height 14
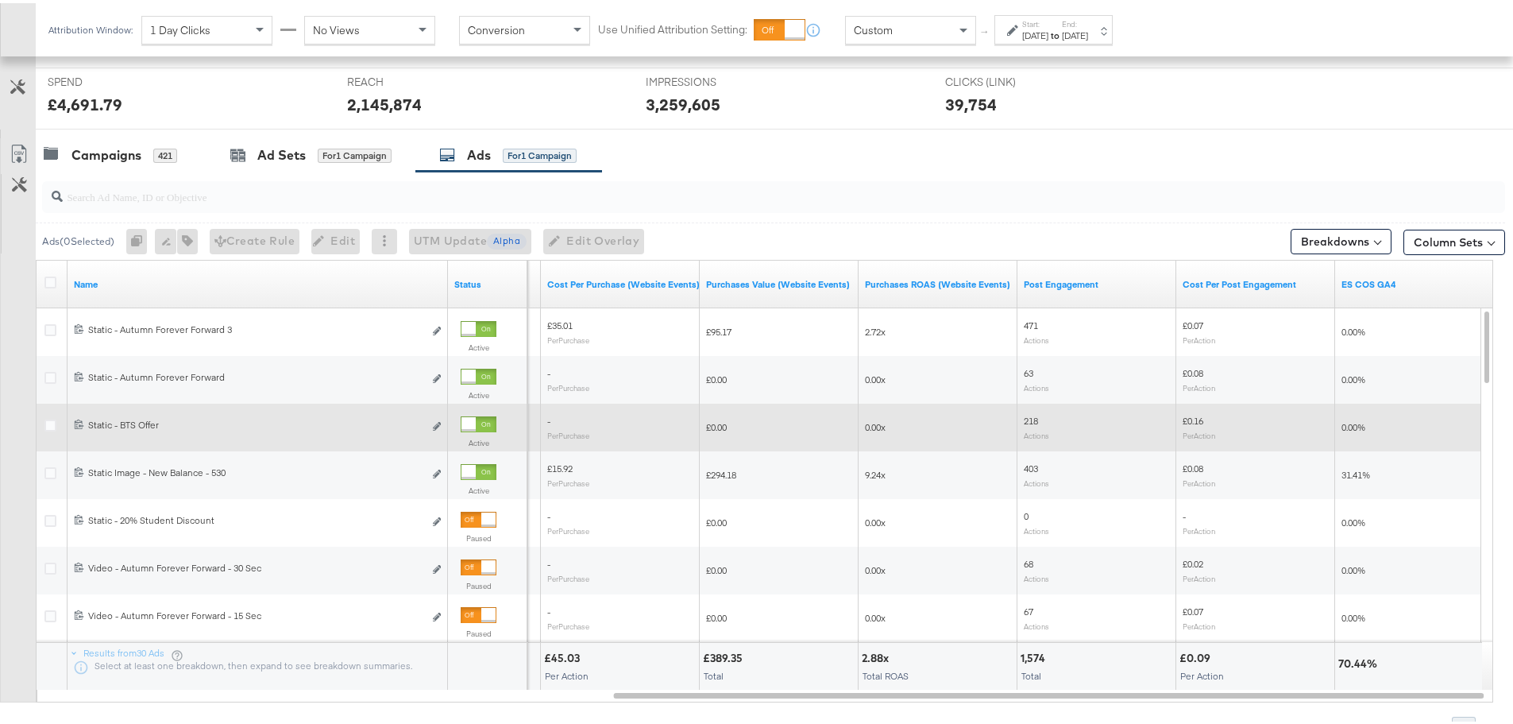
scroll to position [435, 0]
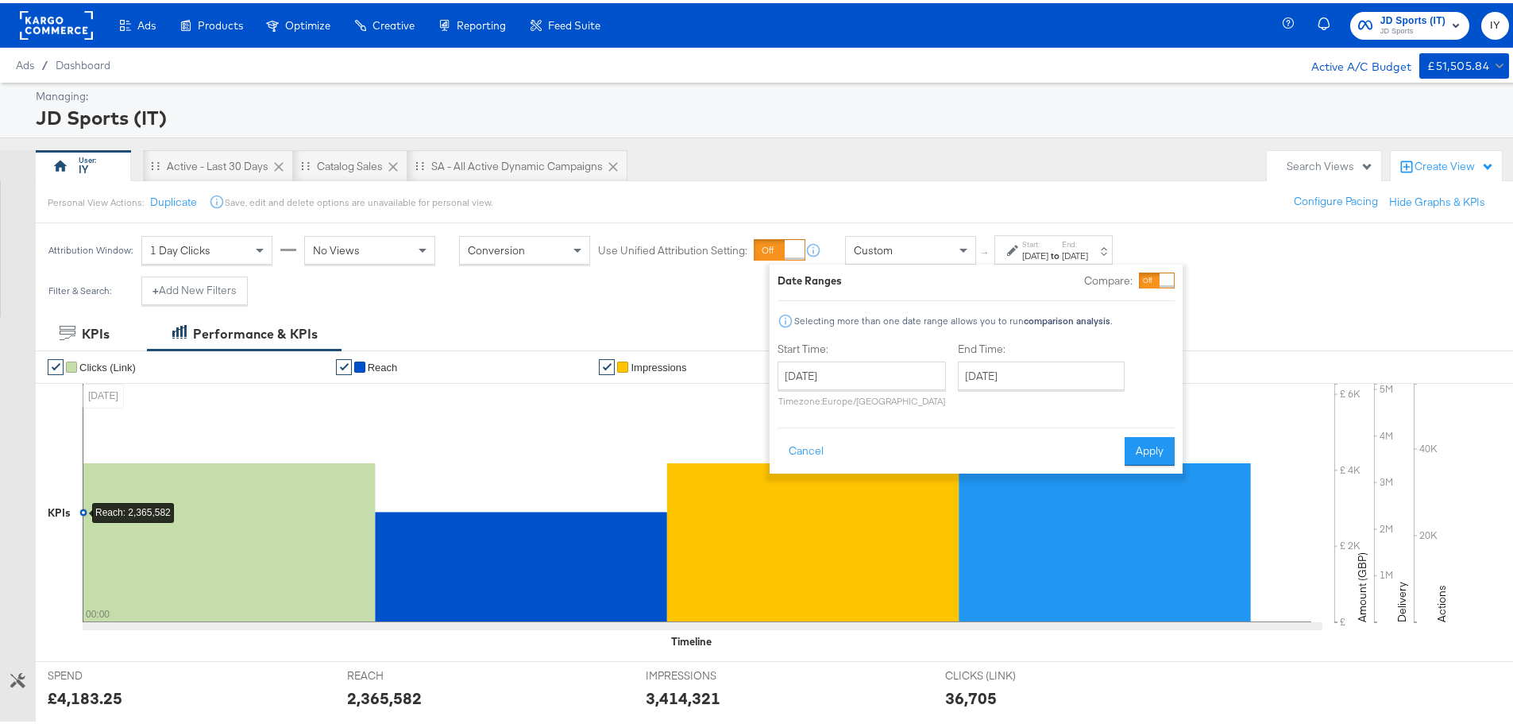
click at [1064, 151] on div "IY Active - Last 30 Days Catalog Sales SA - All Active Dynamic Campaigns" at bounding box center [647, 163] width 1223 height 32
click at [806, 449] on button "Cancel" at bounding box center [806, 448] width 57 height 29
